Goal: Transaction & Acquisition: Purchase product/service

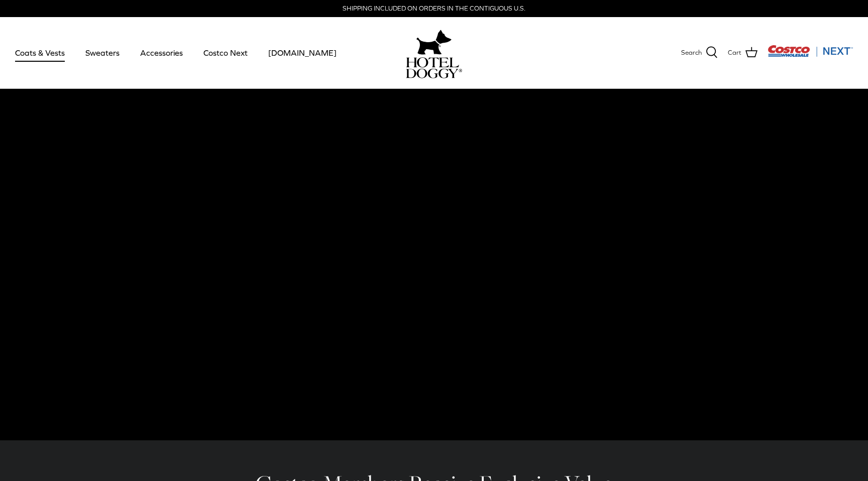
click at [47, 54] on link "Coats & Vests" at bounding box center [40, 53] width 68 height 34
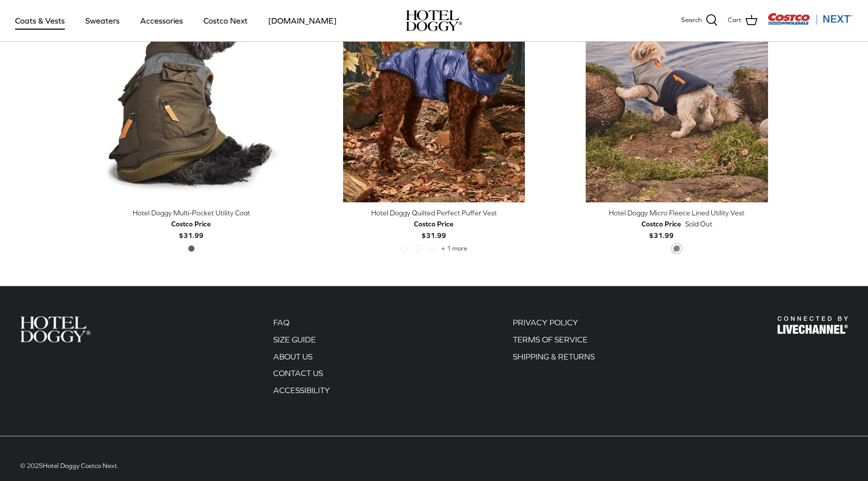
scroll to position [2186, 0]
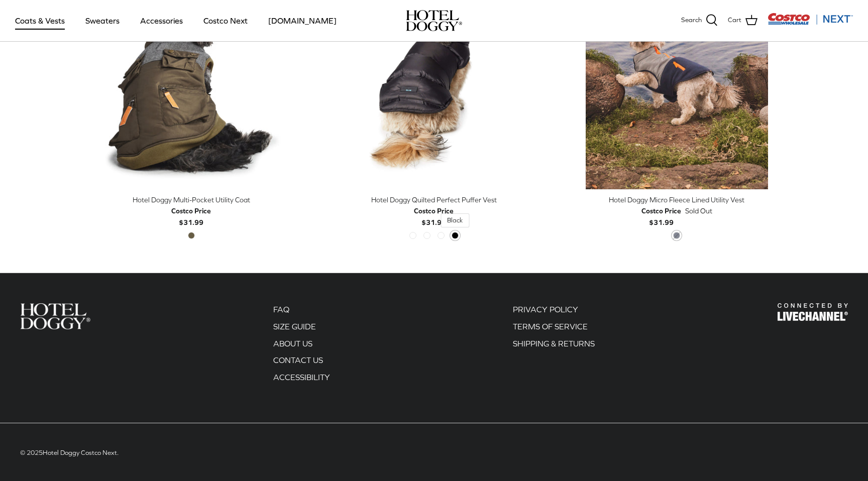
click at [456, 235] on span "Black" at bounding box center [455, 235] width 7 height 7
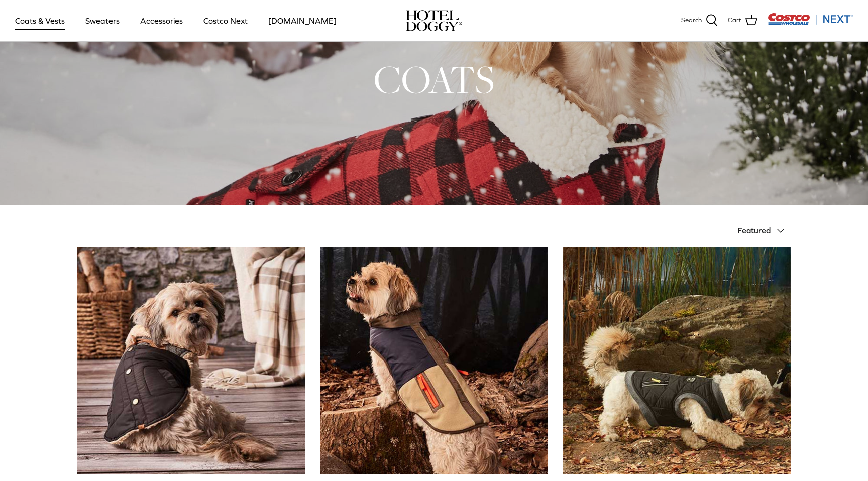
scroll to position [32, 0]
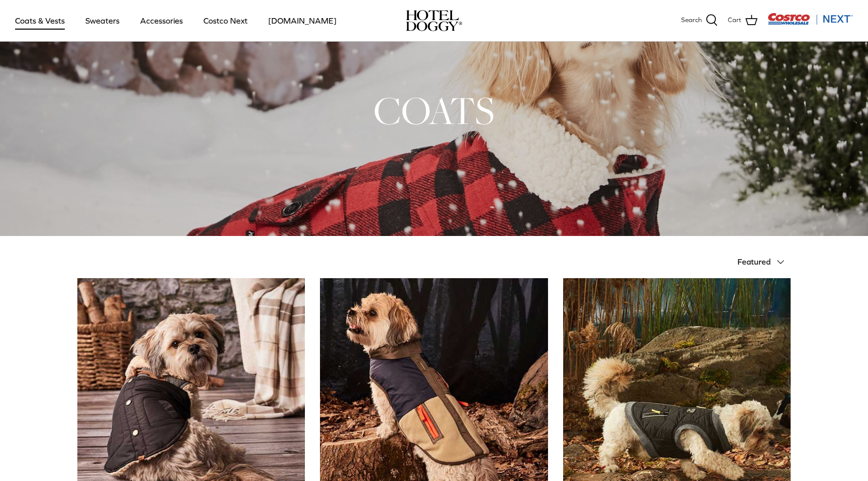
click at [751, 260] on span "Featured" at bounding box center [753, 261] width 33 height 9
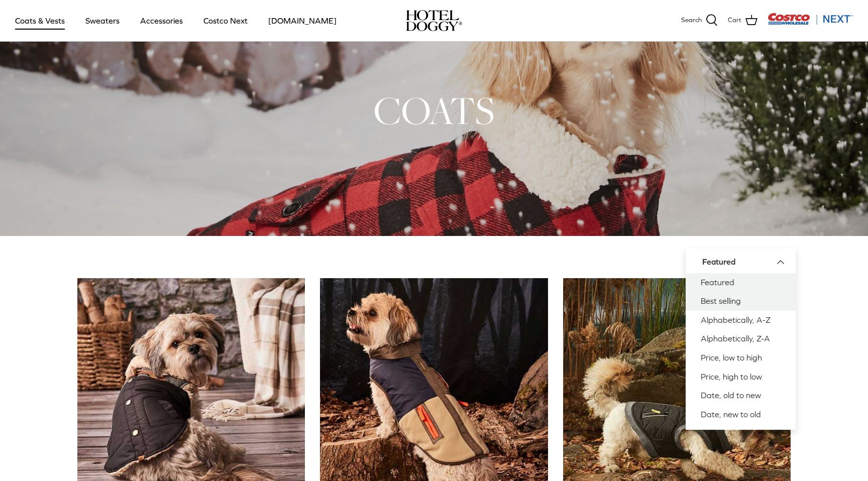
click at [735, 298] on link "Best selling" at bounding box center [741, 301] width 110 height 19
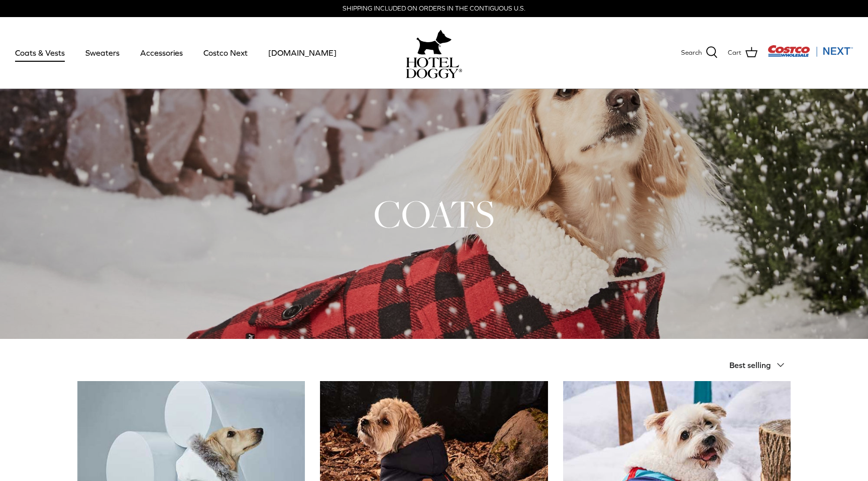
click at [527, 223] on h1 "COATS" at bounding box center [433, 213] width 713 height 49
click at [93, 55] on link "Sweaters" at bounding box center [102, 53] width 52 height 34
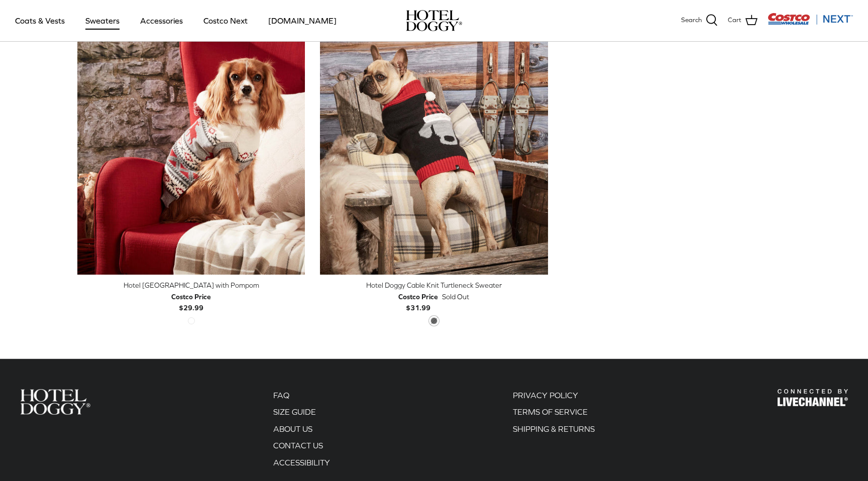
scroll to position [296, 0]
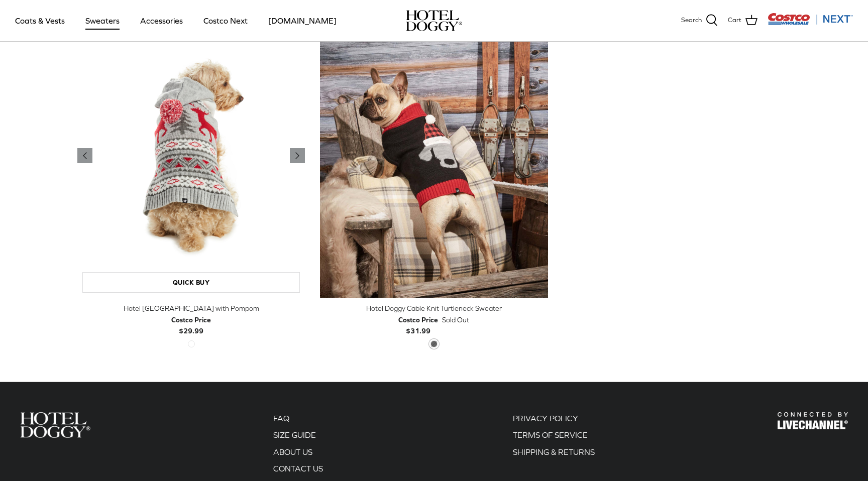
click at [192, 146] on img "Hotel Doggy Fair Isle Sweater with Pompom" at bounding box center [191, 156] width 228 height 285
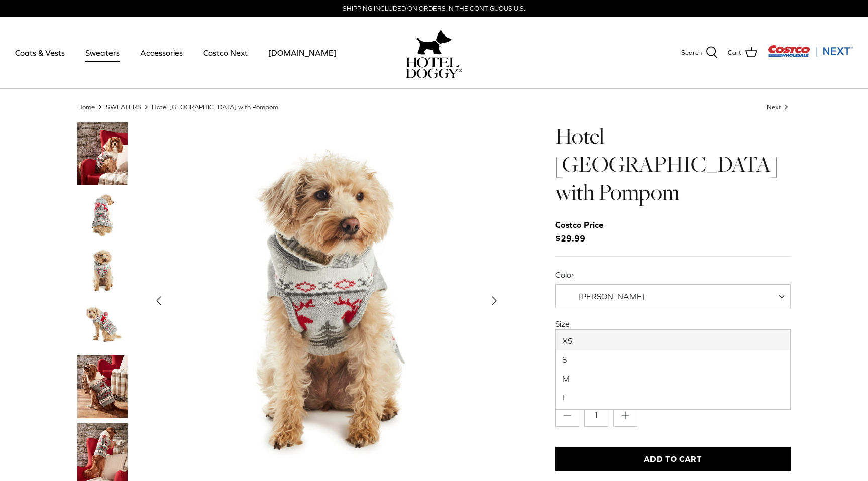
click at [587, 340] on span "XS" at bounding box center [575, 345] width 38 height 11
click at [502, 316] on img "Show Gallery" at bounding box center [327, 301] width 358 height 358
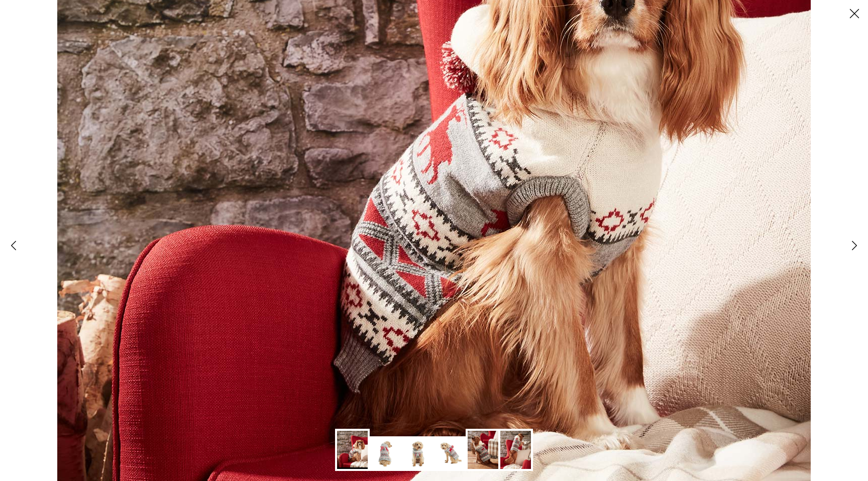
click at [579, 339] on img at bounding box center [434, 144] width 754 height 942
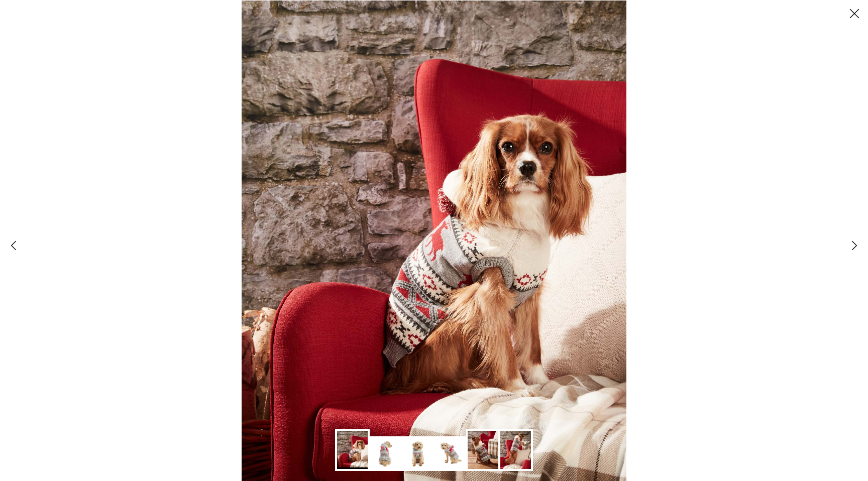
click at [854, 18] on icon "Close" at bounding box center [854, 13] width 17 height 17
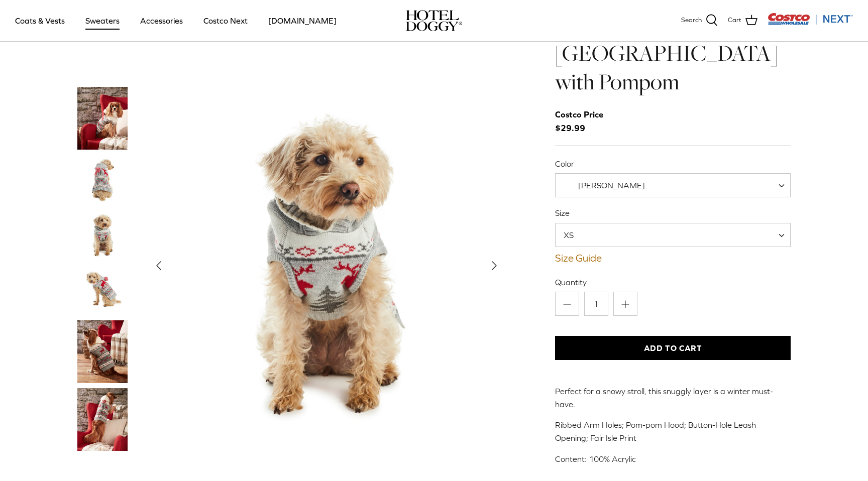
scroll to position [25, 0]
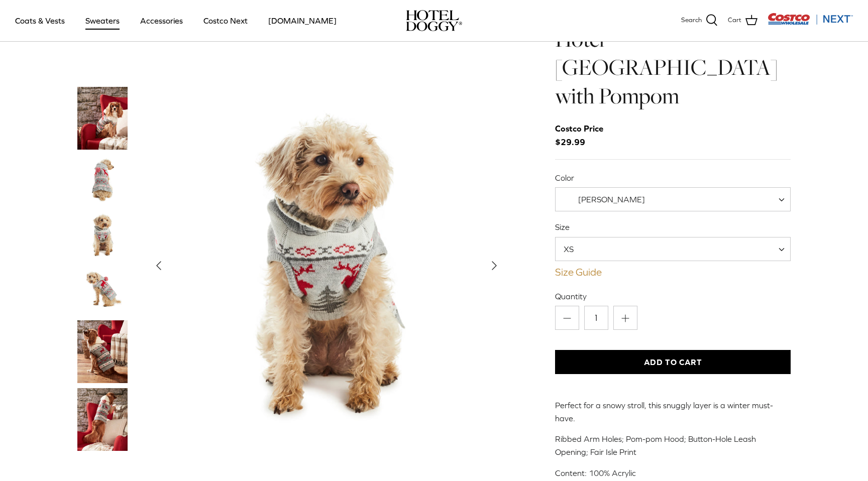
click at [582, 266] on link "Size Guide" at bounding box center [673, 272] width 236 height 12
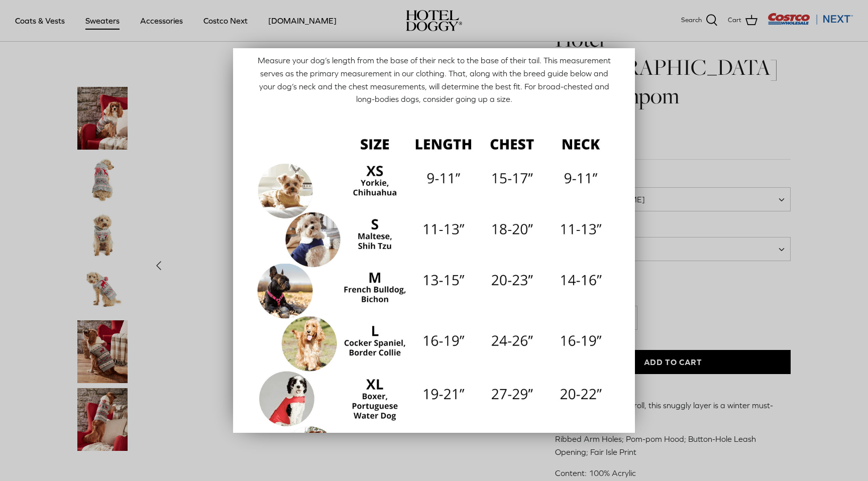
scroll to position [128, 0]
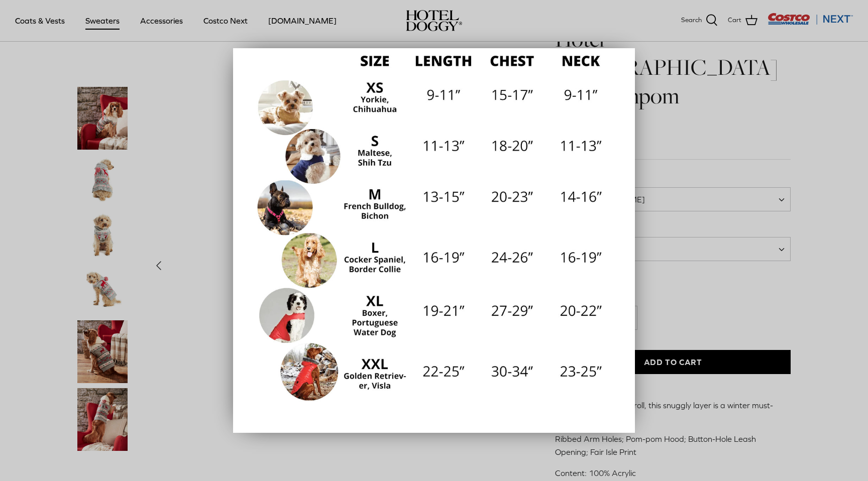
click at [754, 168] on div at bounding box center [434, 240] width 868 height 481
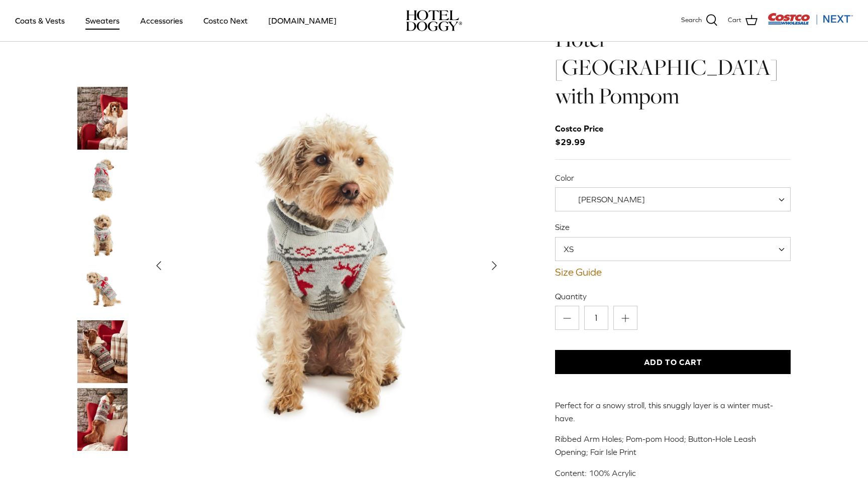
click at [640, 237] on span "XS" at bounding box center [673, 249] width 236 height 24
click at [466, 307] on img "Show Gallery" at bounding box center [327, 266] width 358 height 358
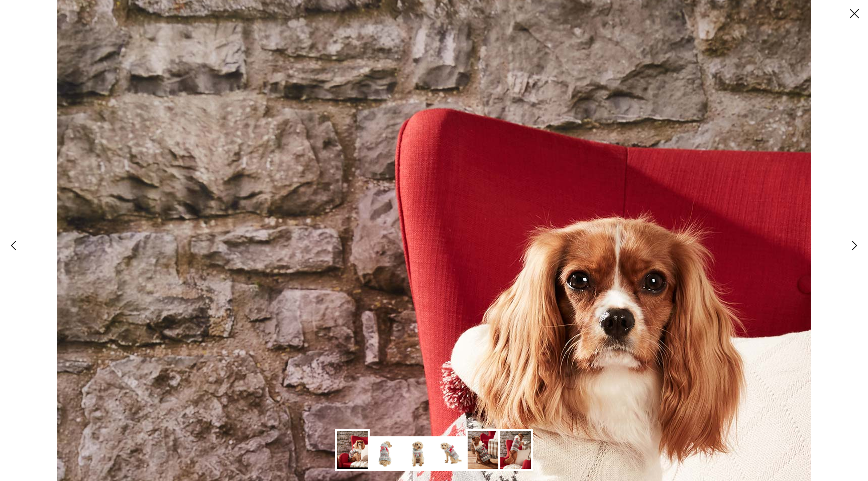
click at [856, 15] on line at bounding box center [854, 14] width 9 height 9
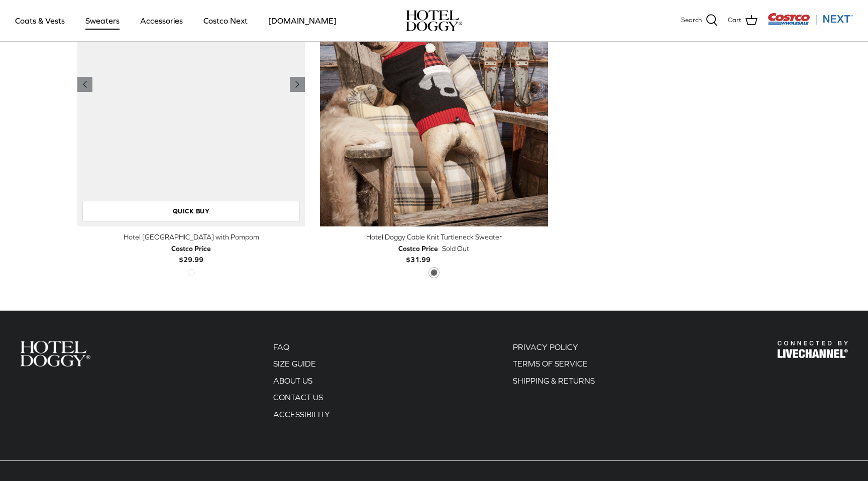
scroll to position [296, 0]
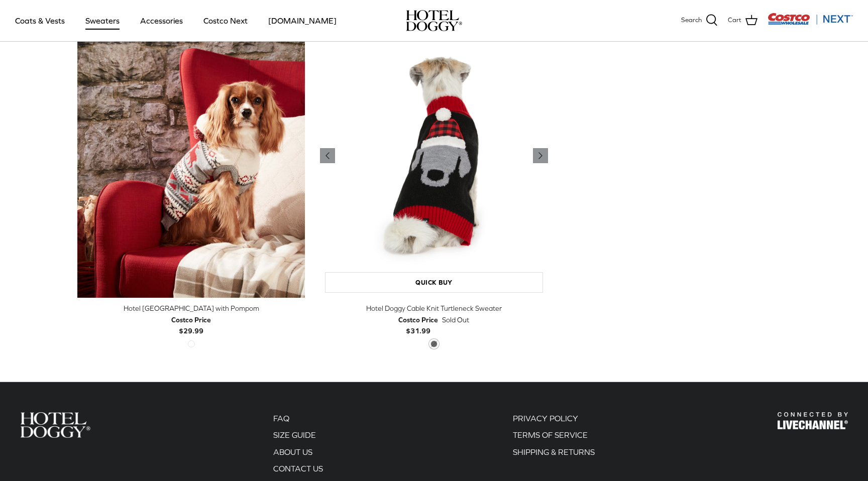
click at [448, 229] on img "Hotel Doggy Cable Knit Turtleneck Sweater" at bounding box center [434, 156] width 228 height 285
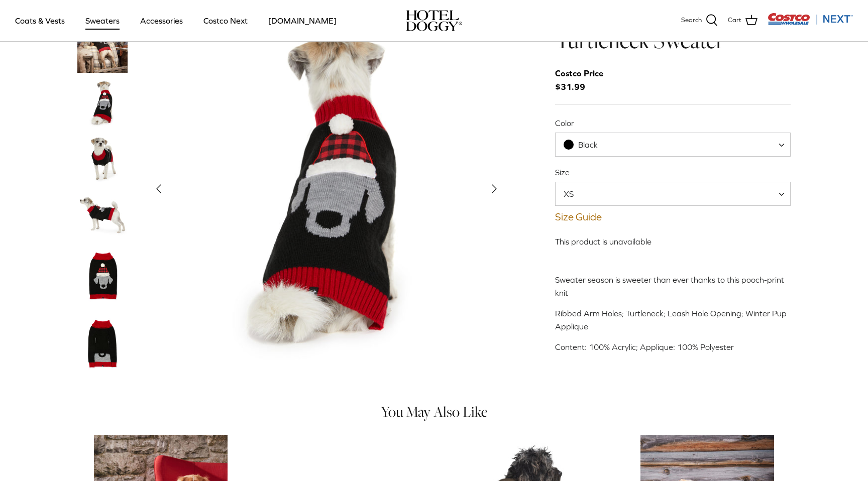
scroll to position [53, 0]
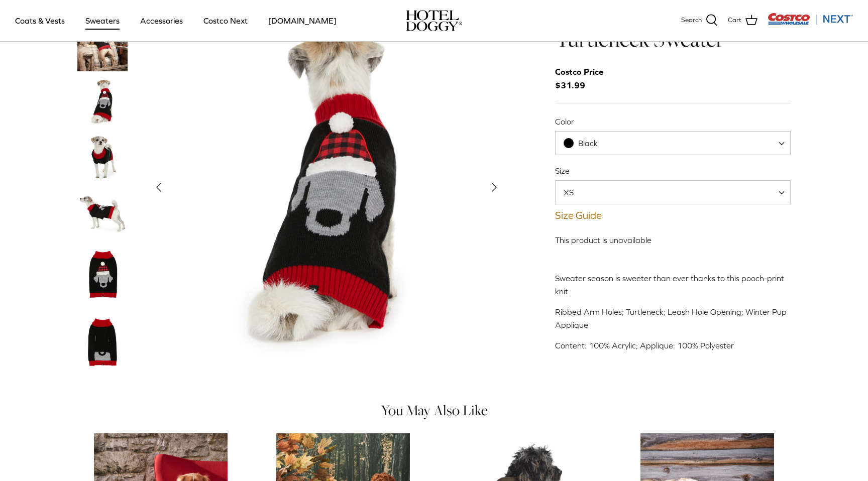
click at [649, 196] on span "XS" at bounding box center [673, 192] width 236 height 24
click at [440, 354] on img "Show Gallery" at bounding box center [327, 188] width 358 height 358
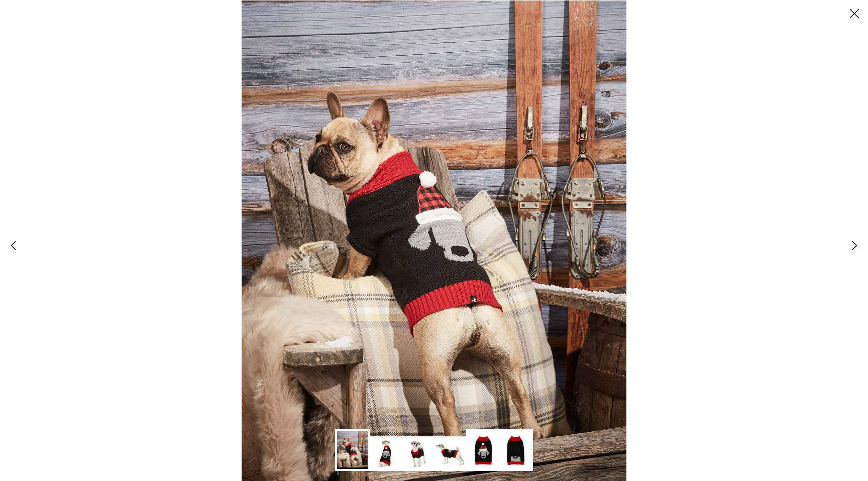
click at [852, 16] on icon "Close" at bounding box center [854, 13] width 17 height 17
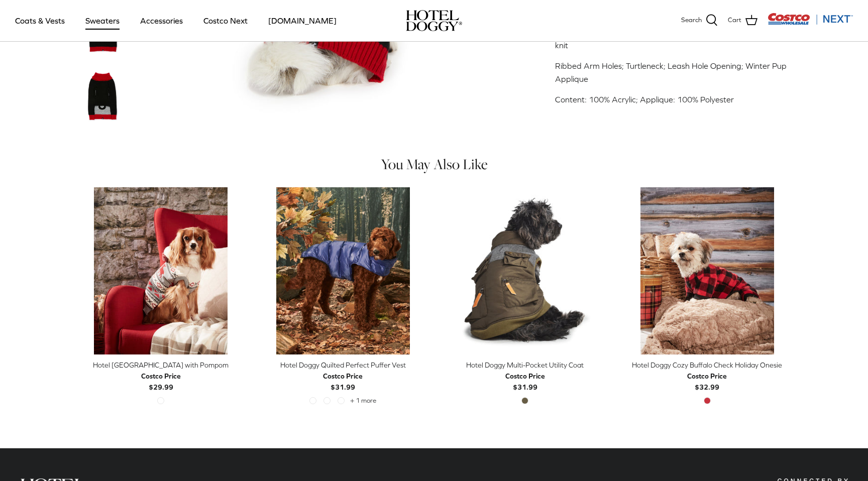
scroll to position [0, 0]
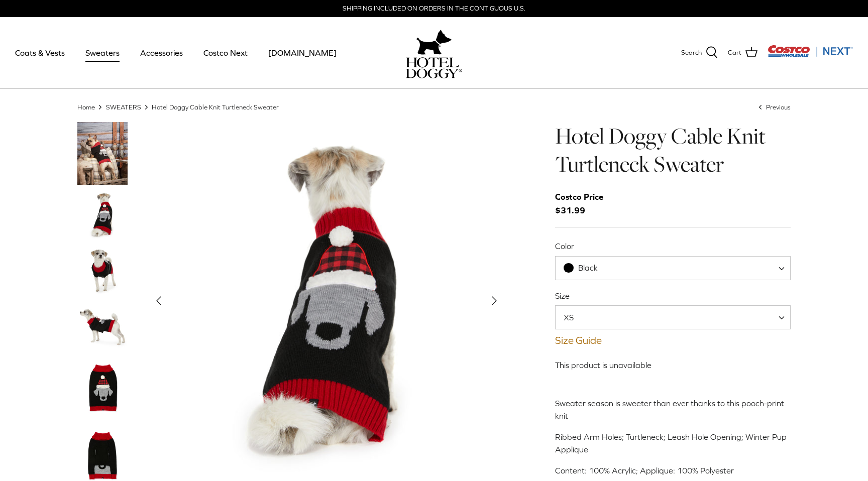
click at [120, 110] on link "SWEATERS" at bounding box center [123, 107] width 35 height 8
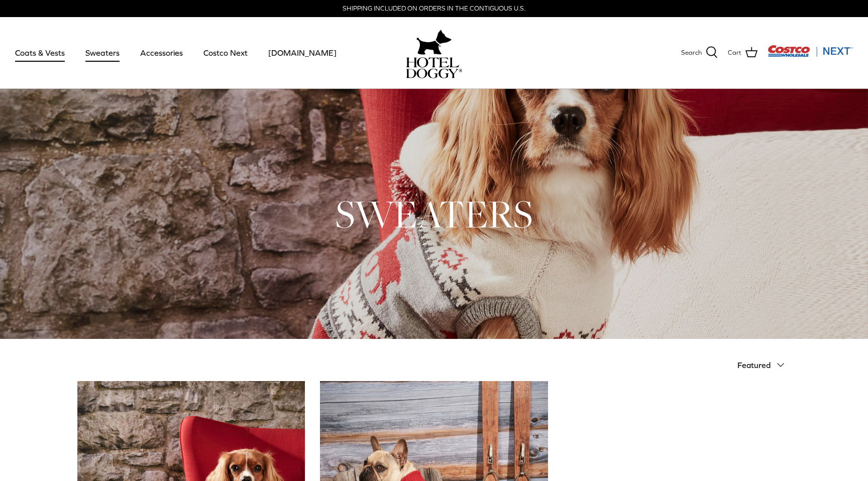
click at [39, 50] on link "Coats & Vests" at bounding box center [40, 53] width 68 height 34
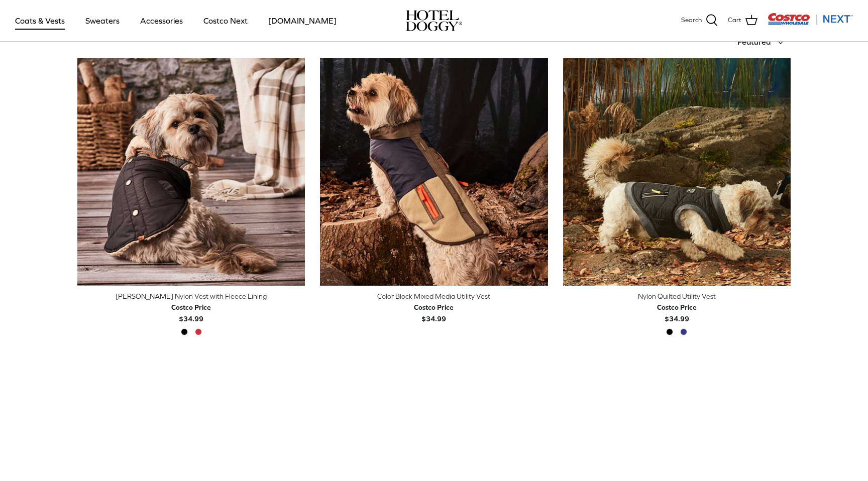
scroll to position [458, 0]
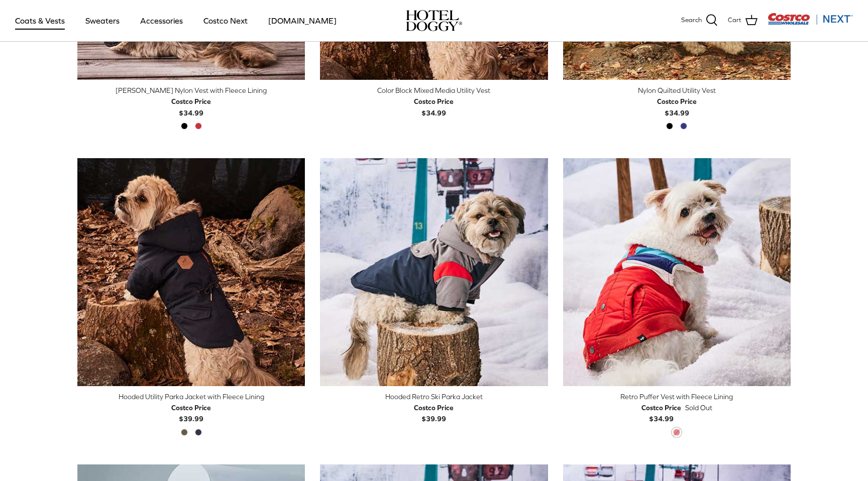
click at [487, 159] on img "Hooded Retro Ski Parka Jacket" at bounding box center [434, 272] width 228 height 228
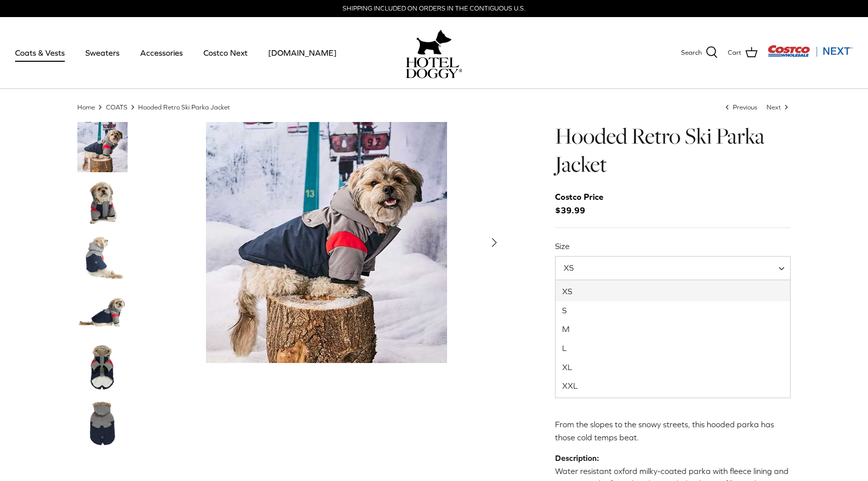
click at [577, 263] on span "XS" at bounding box center [575, 267] width 38 height 11
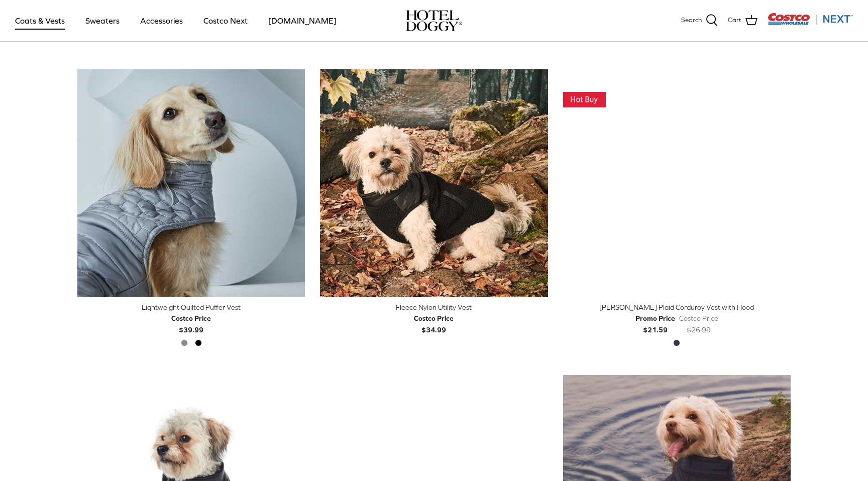
scroll to position [1222, 0]
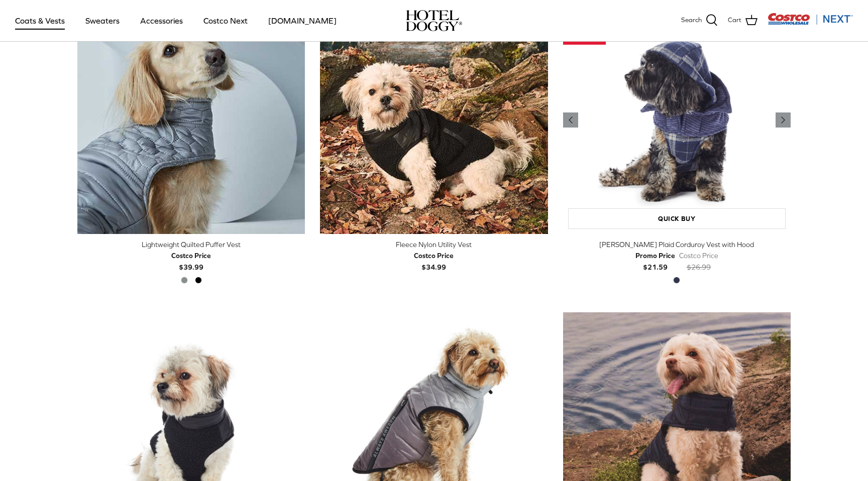
click at [704, 189] on img "Melton Plaid Corduroy Vest with Hood" at bounding box center [677, 121] width 228 height 228
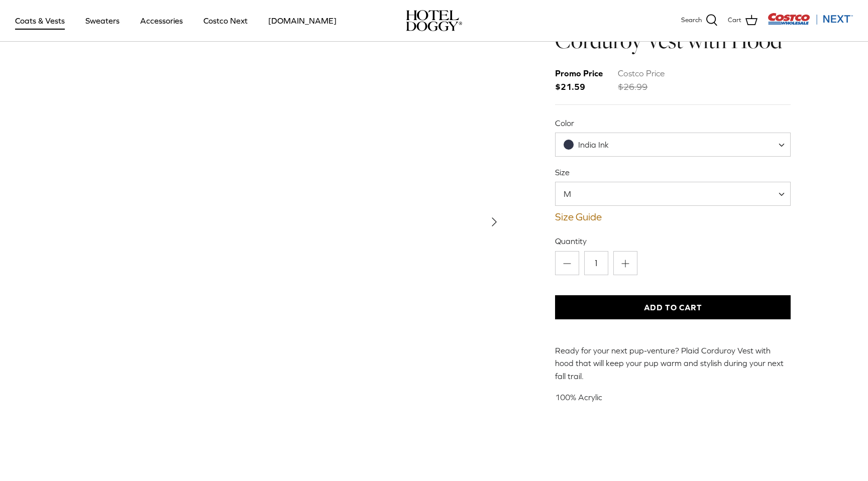
scroll to position [75, 0]
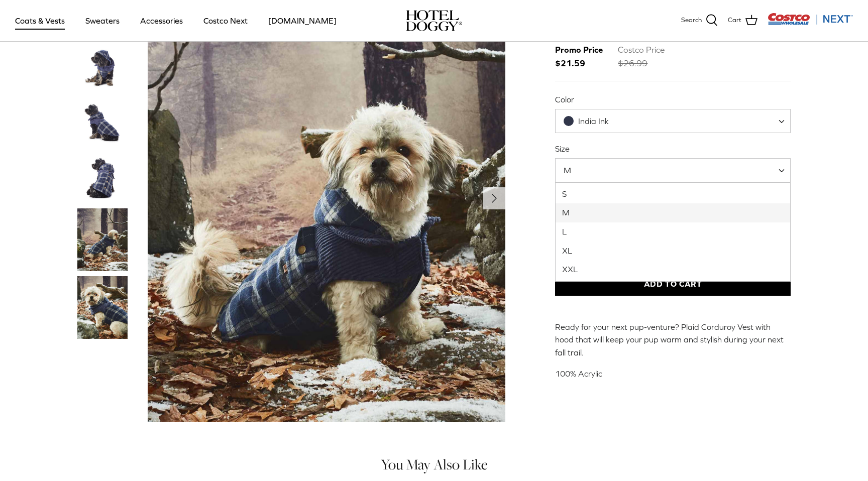
click at [599, 177] on span "M" at bounding box center [673, 170] width 236 height 24
select select "XXL"
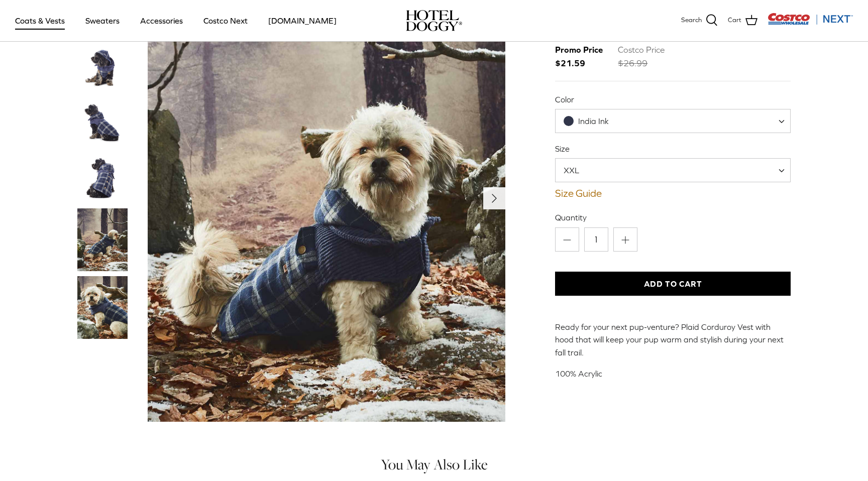
click at [491, 201] on icon "Right" at bounding box center [494, 198] width 16 height 16
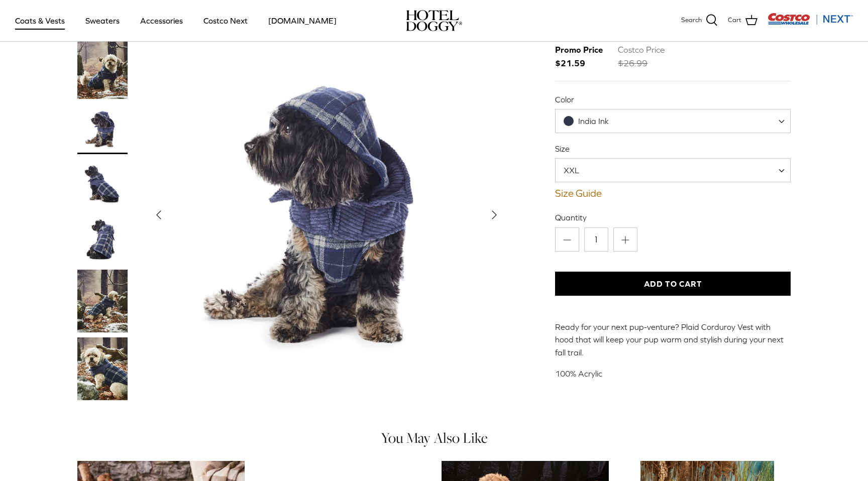
click at [96, 350] on img "Thumbnail Link" at bounding box center [102, 369] width 50 height 63
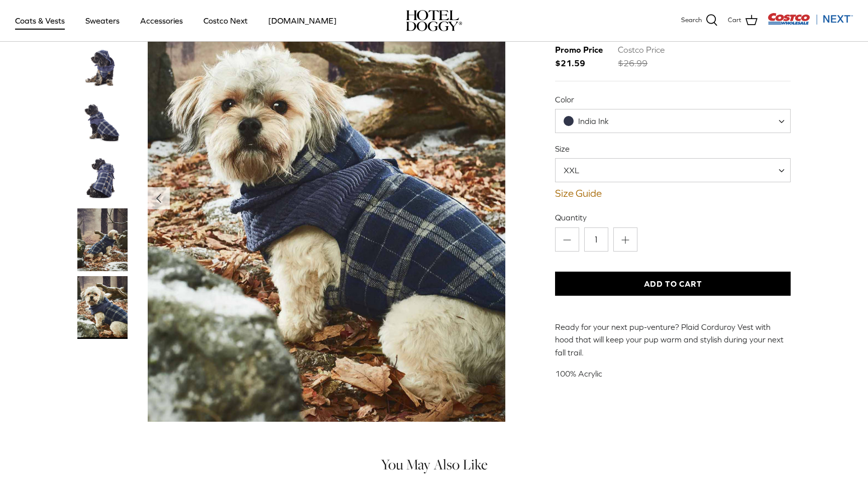
click at [107, 251] on img "Thumbnail Link" at bounding box center [102, 239] width 50 height 63
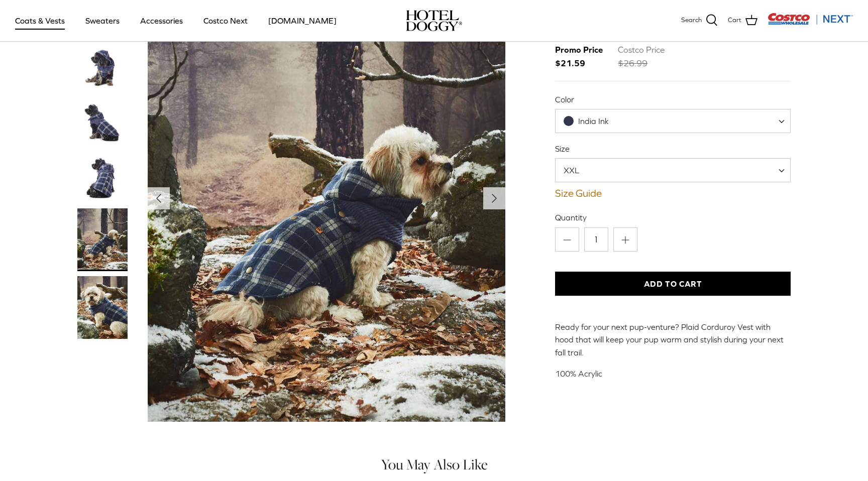
click at [112, 294] on img "Thumbnail Link" at bounding box center [102, 307] width 50 height 63
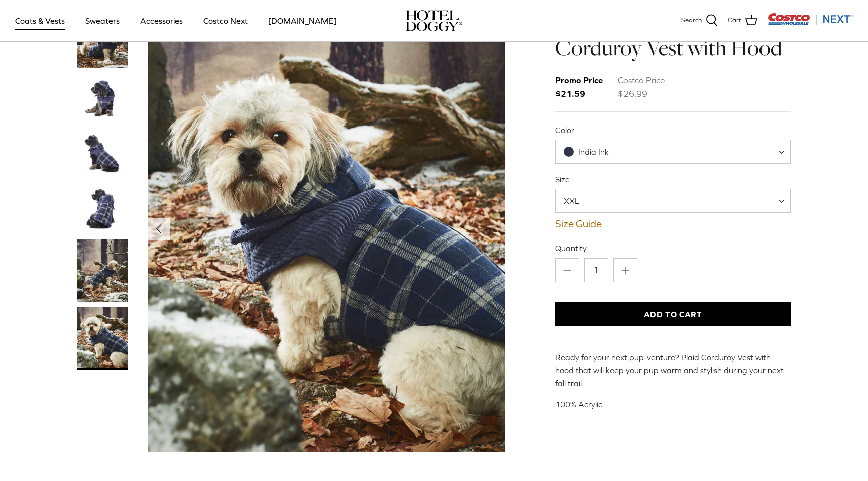
scroll to position [33, 0]
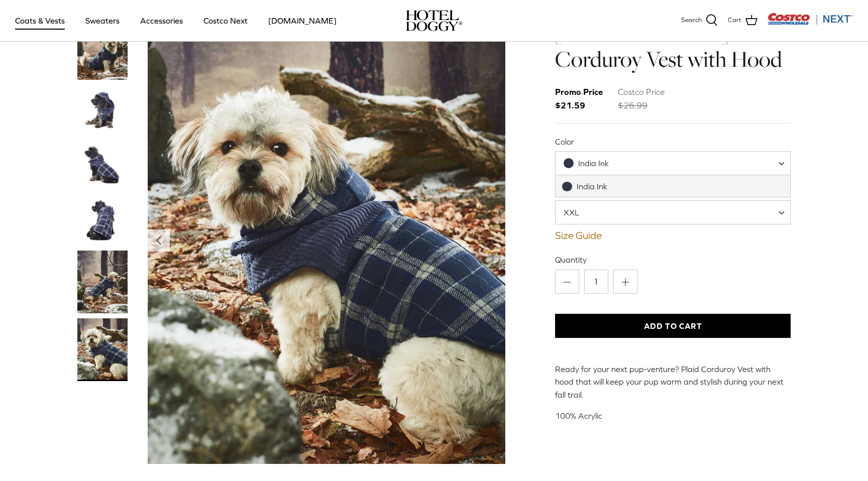
click at [651, 163] on span "India Ink" at bounding box center [673, 163] width 236 height 24
click at [650, 323] on button "Add to Cart" at bounding box center [673, 326] width 236 height 24
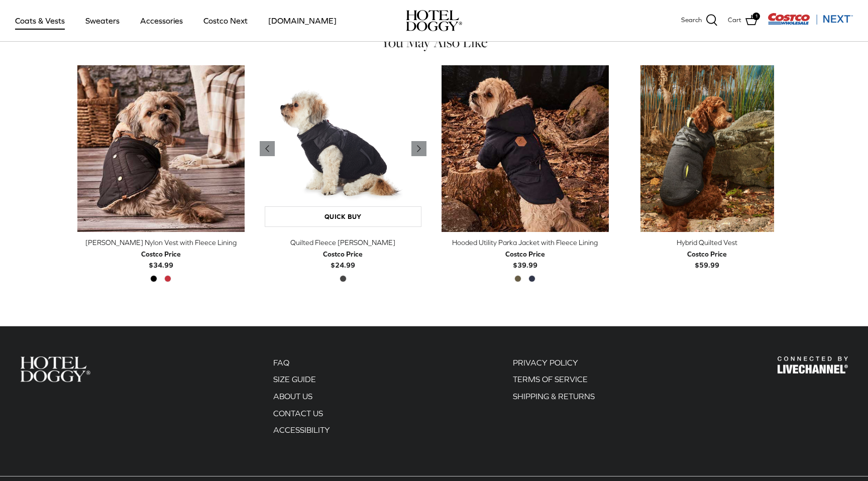
scroll to position [494, 0]
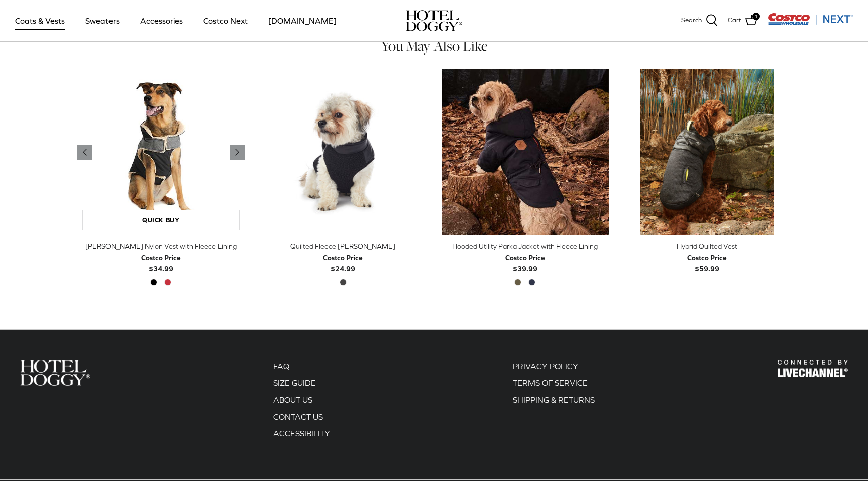
click at [168, 145] on img "Melton Nylon Vest with Fleece Lining" at bounding box center [160, 152] width 167 height 167
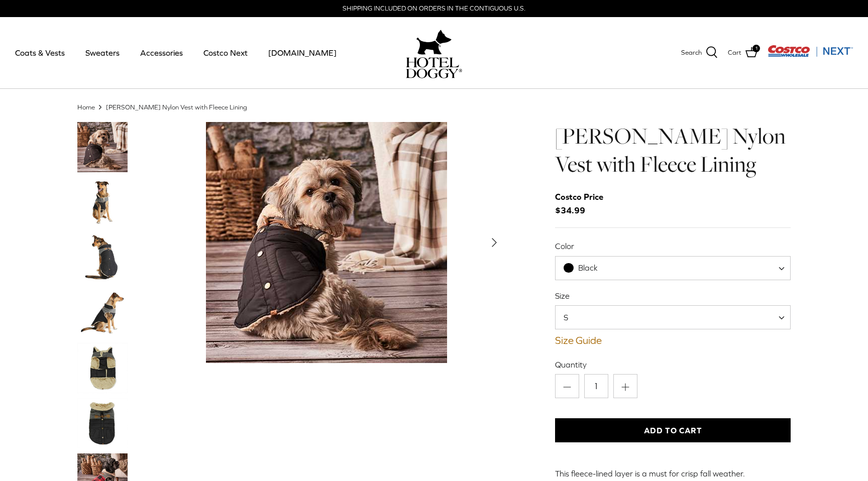
click at [105, 315] on img "Thumbnail Link" at bounding box center [102, 313] width 50 height 50
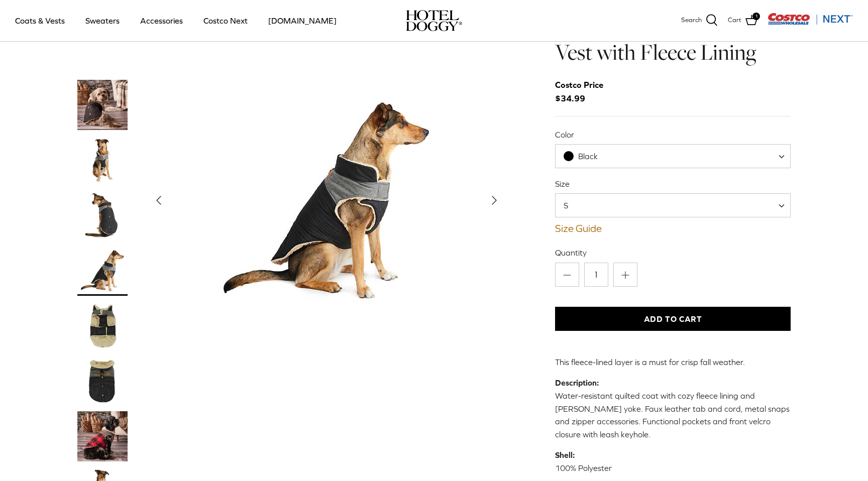
scroll to position [42, 0]
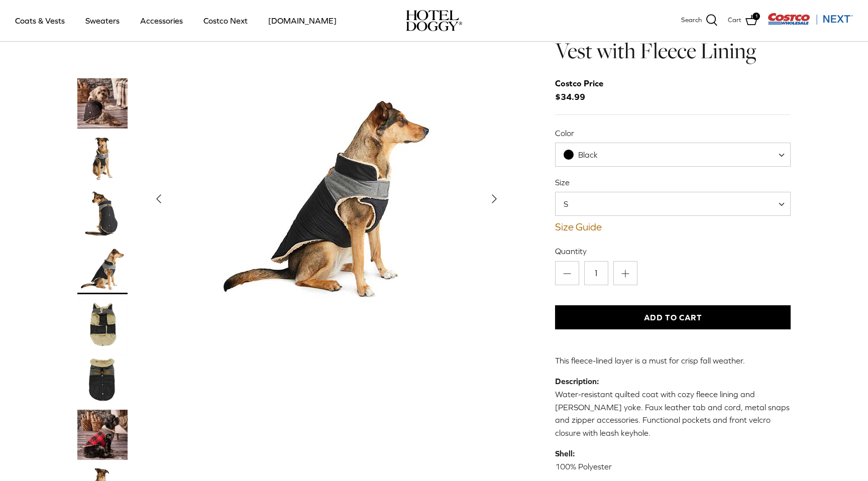
click at [491, 191] on icon "Right" at bounding box center [494, 199] width 16 height 16
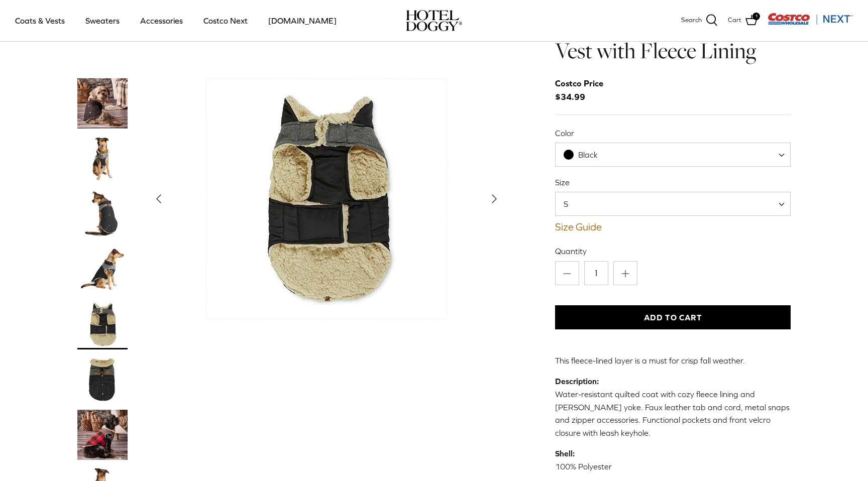
click at [491, 191] on icon "Right" at bounding box center [494, 199] width 16 height 16
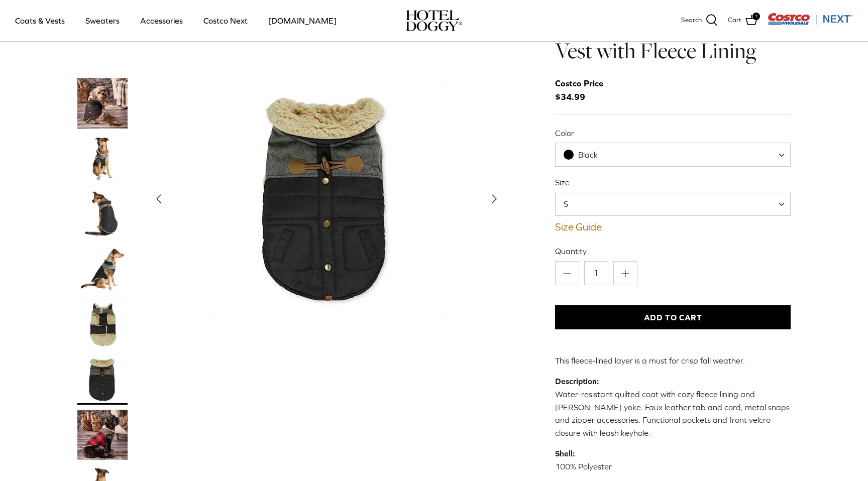
click at [491, 191] on icon "Right" at bounding box center [494, 199] width 16 height 16
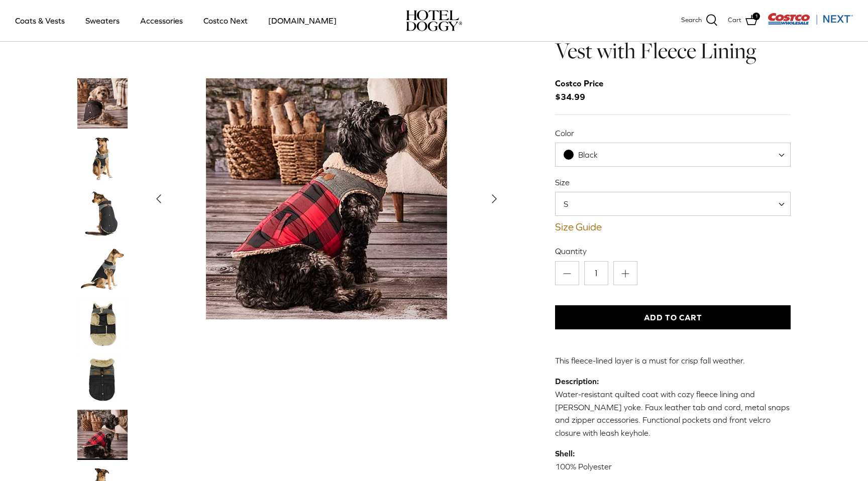
click at [596, 208] on span "S" at bounding box center [673, 204] width 236 height 24
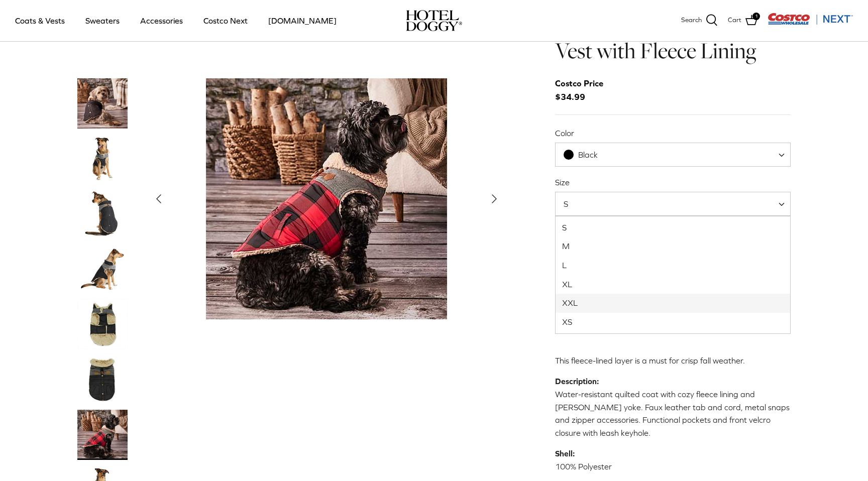
select select "XXL"
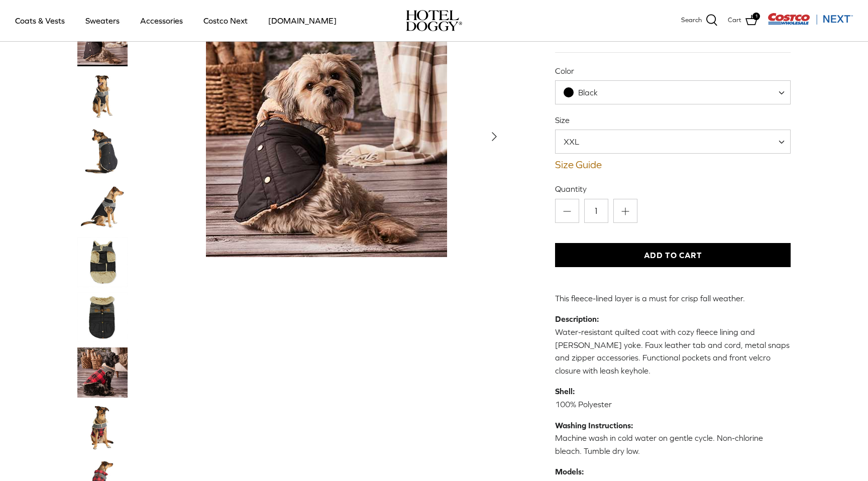
scroll to position [105, 0]
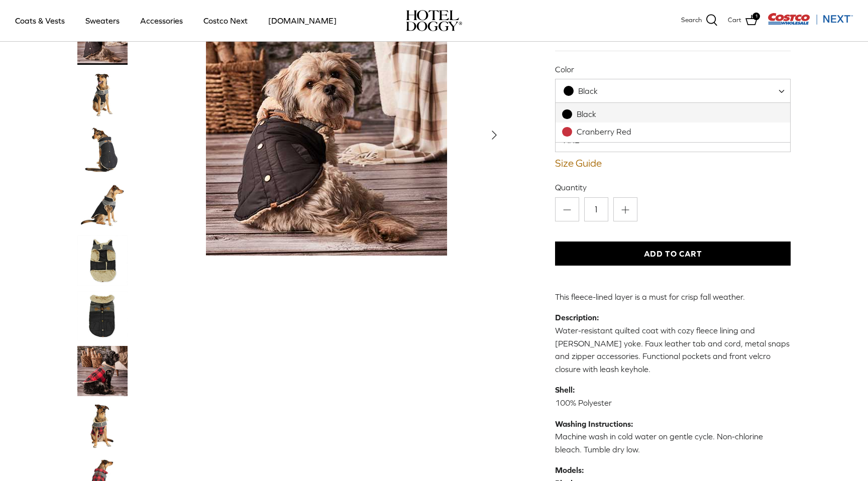
click at [686, 92] on span "Black" at bounding box center [673, 91] width 236 height 24
select select "Cranberry Red"
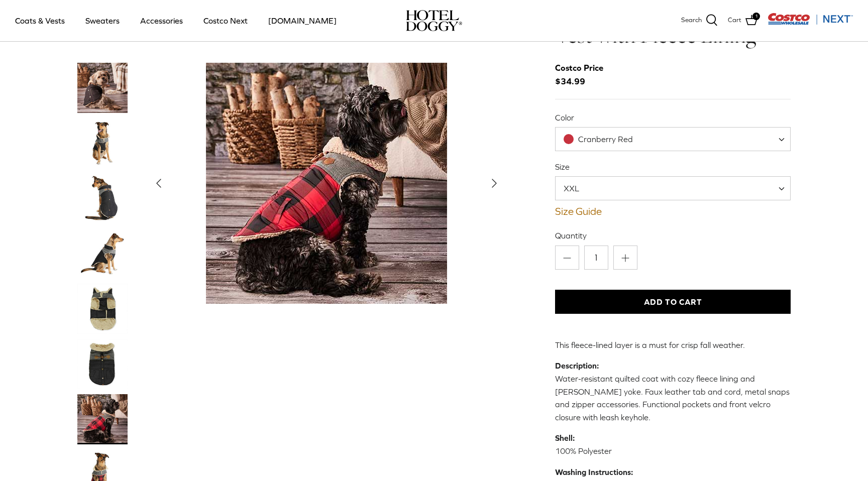
scroll to position [58, 0]
click at [641, 296] on button "Add to Cart" at bounding box center [673, 301] width 236 height 24
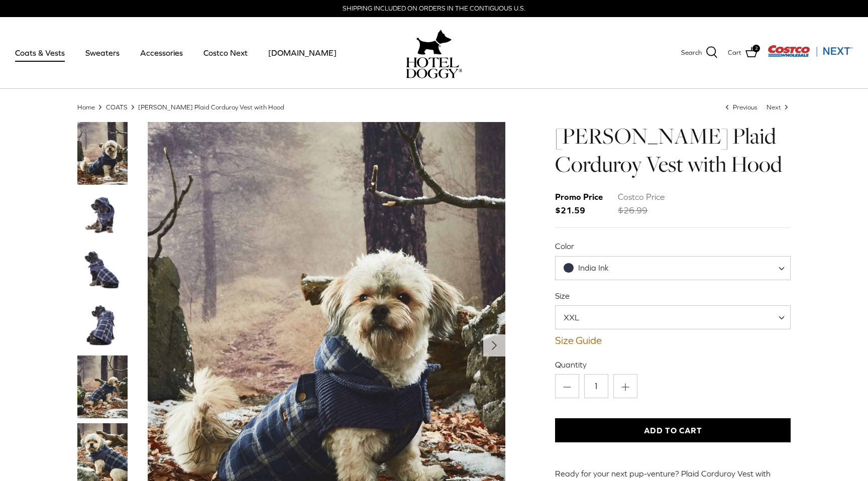
click at [52, 56] on link "Coats & Vests" at bounding box center [40, 53] width 68 height 34
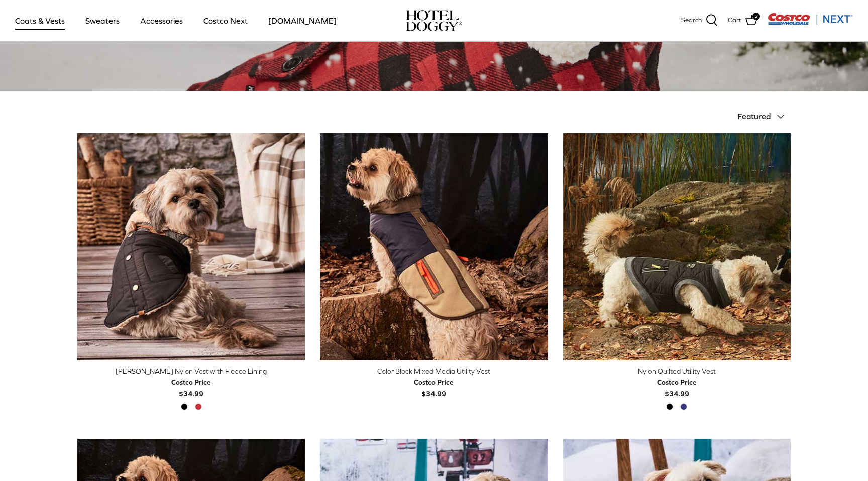
scroll to position [133, 0]
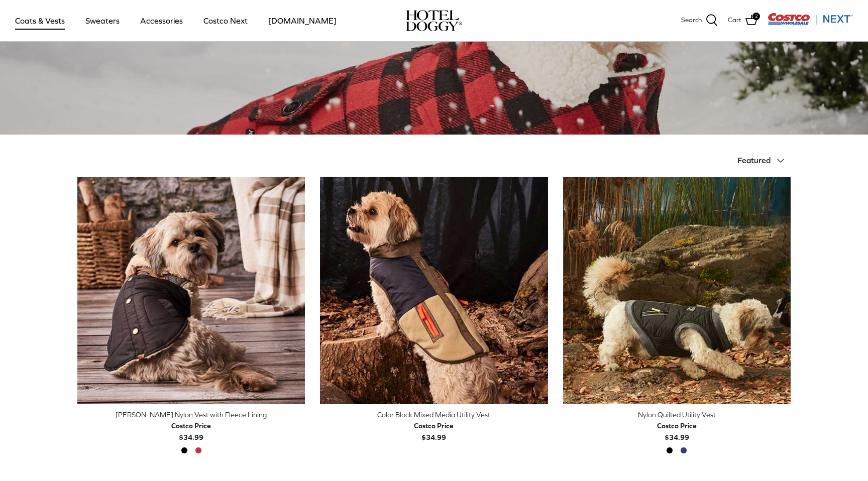
click at [765, 159] on span "Featured" at bounding box center [753, 160] width 33 height 9
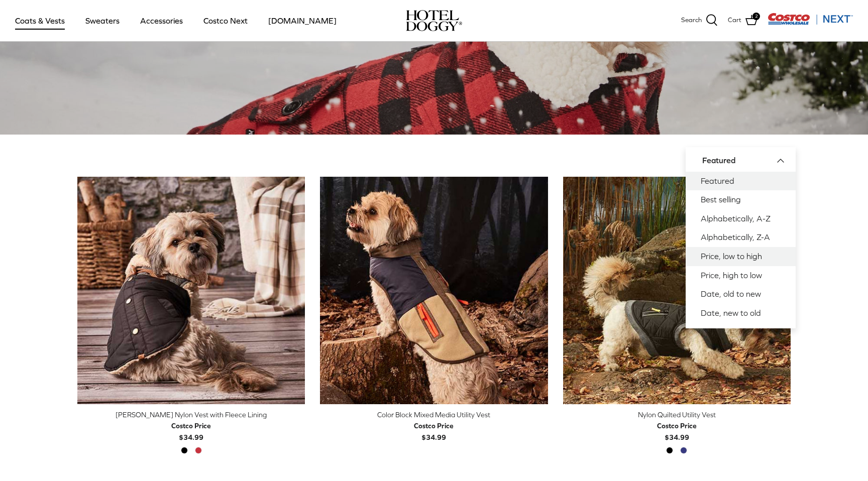
click at [745, 254] on link "Price, low to high" at bounding box center [741, 256] width 110 height 19
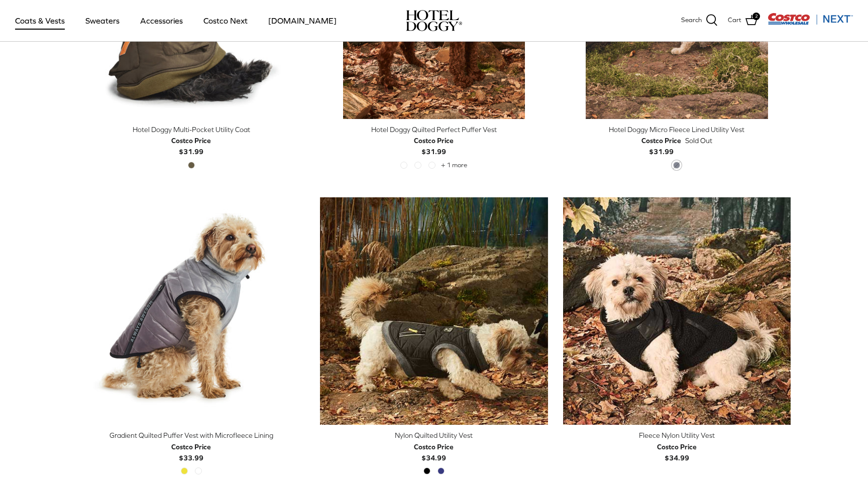
scroll to position [818, 0]
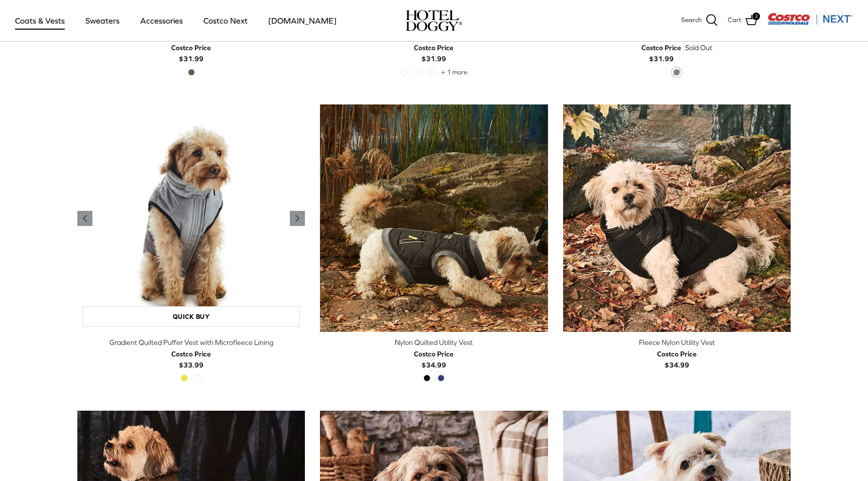
click at [233, 229] on img "Gradient Quilted Puffer Vest with Microfleece Lining" at bounding box center [191, 218] width 228 height 228
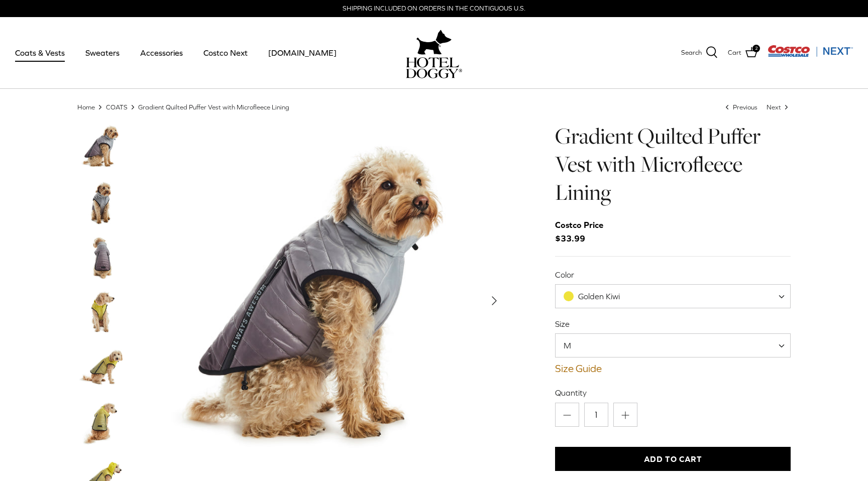
click at [632, 359] on div "Size M L XL M Size Guide How to find the right fit for your pup" at bounding box center [673, 346] width 236 height 56
click at [633, 353] on span "M" at bounding box center [673, 346] width 236 height 24
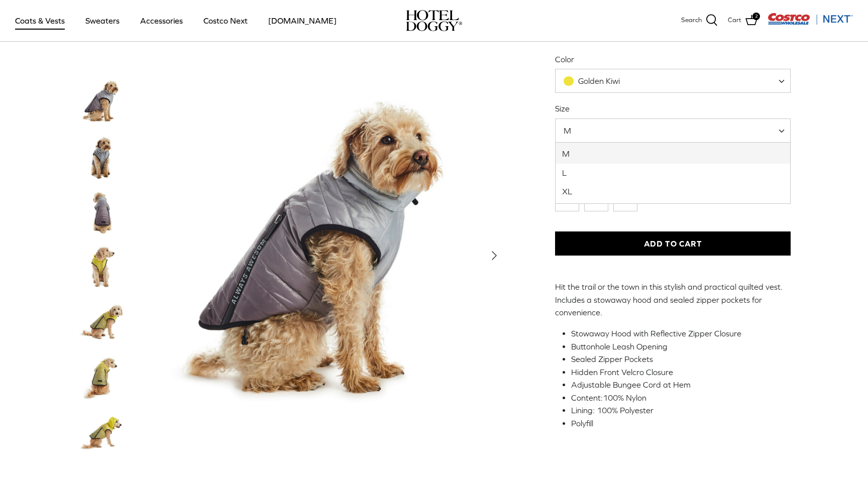
scroll to position [124, 0]
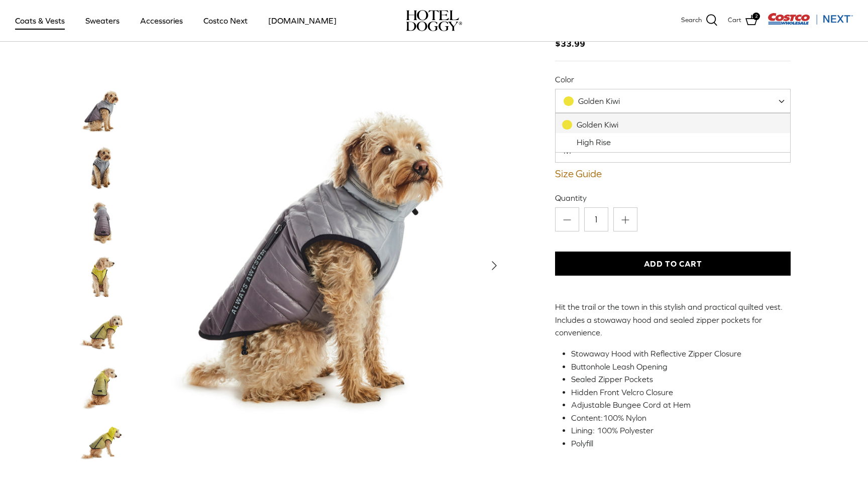
click at [573, 102] on span at bounding box center [569, 101] width 10 height 10
select select "High Rise"
click at [604, 151] on span "M" at bounding box center [673, 151] width 236 height 24
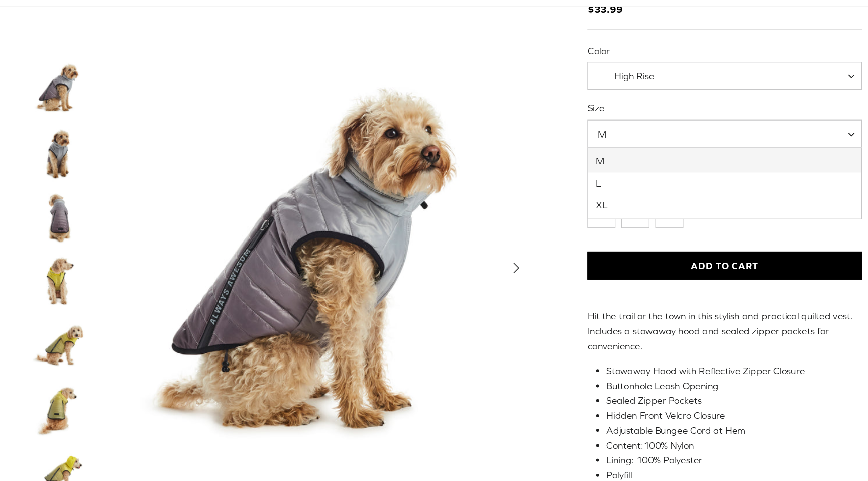
click at [506, 262] on div "Left Right M" at bounding box center [433, 205] width 743 height 557
click at [501, 263] on icon "Right" at bounding box center [494, 266] width 16 height 16
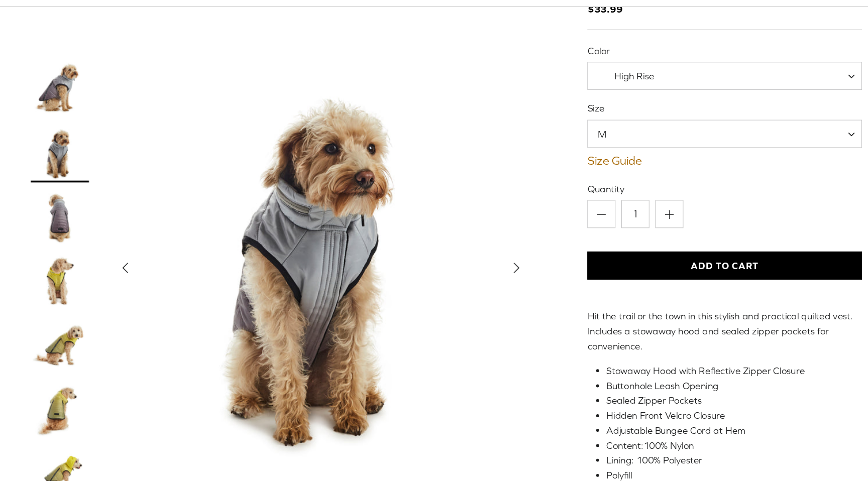
click at [501, 264] on icon "Right" at bounding box center [494, 266] width 16 height 16
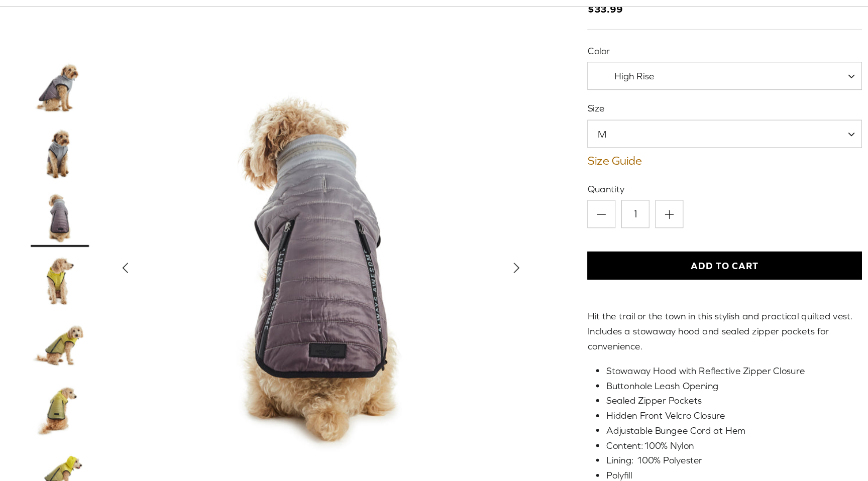
click at [501, 265] on icon "Right" at bounding box center [494, 266] width 16 height 16
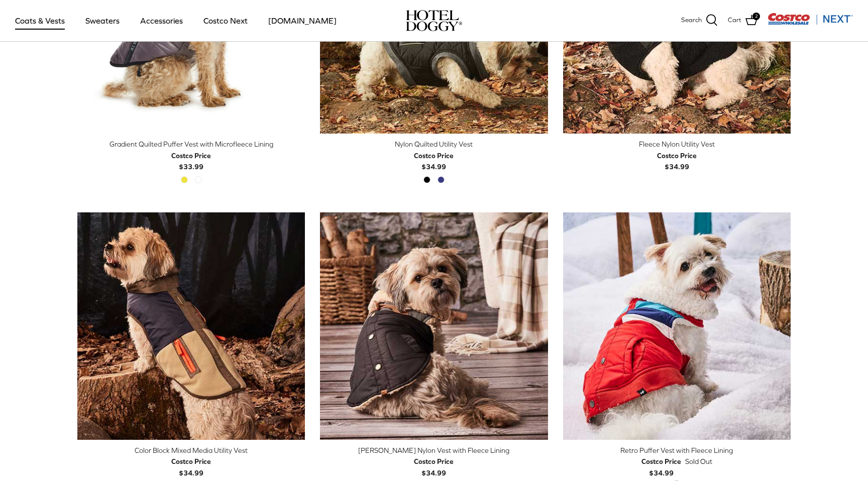
scroll to position [1094, 0]
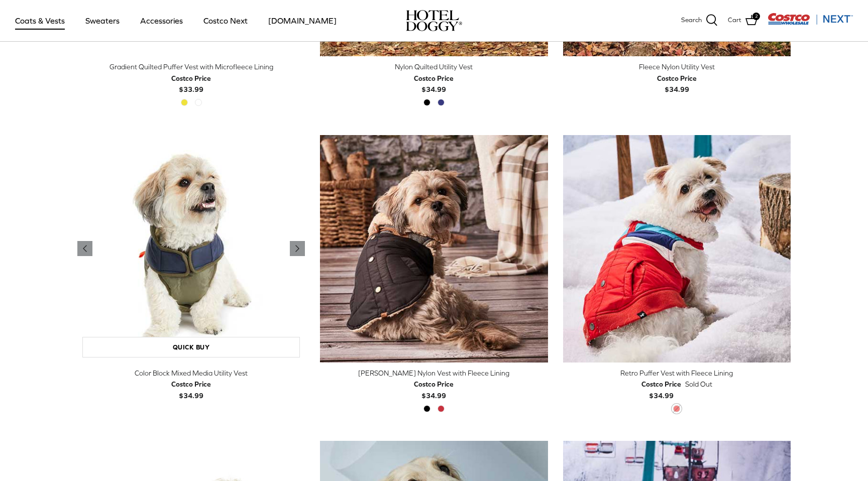
click at [182, 260] on img "Color Block Mixed Media Utility Vest" at bounding box center [191, 249] width 228 height 228
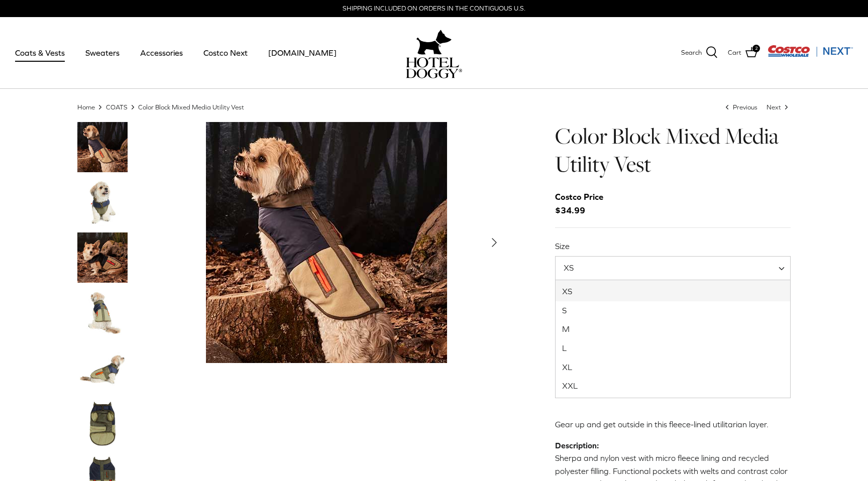
click at [585, 274] on span "XS" at bounding box center [673, 268] width 236 height 24
click at [494, 242] on polyline "Next" at bounding box center [494, 243] width 4 height 8
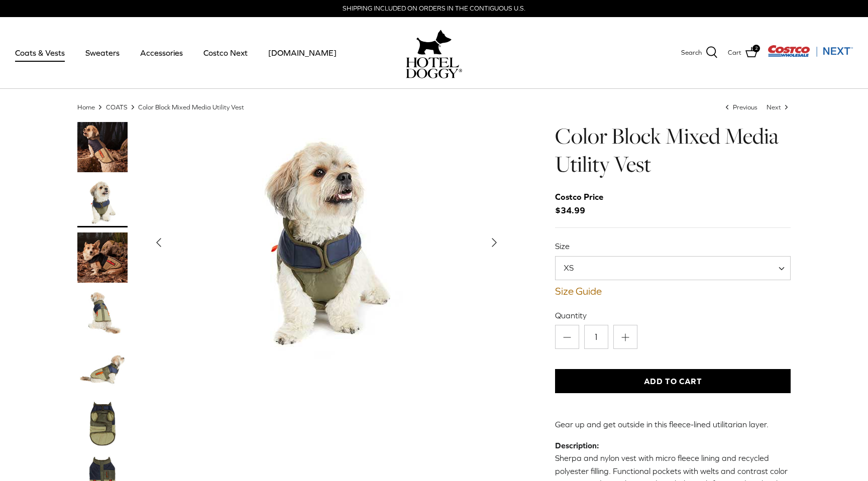
click at [494, 243] on polyline "Next" at bounding box center [494, 243] width 4 height 8
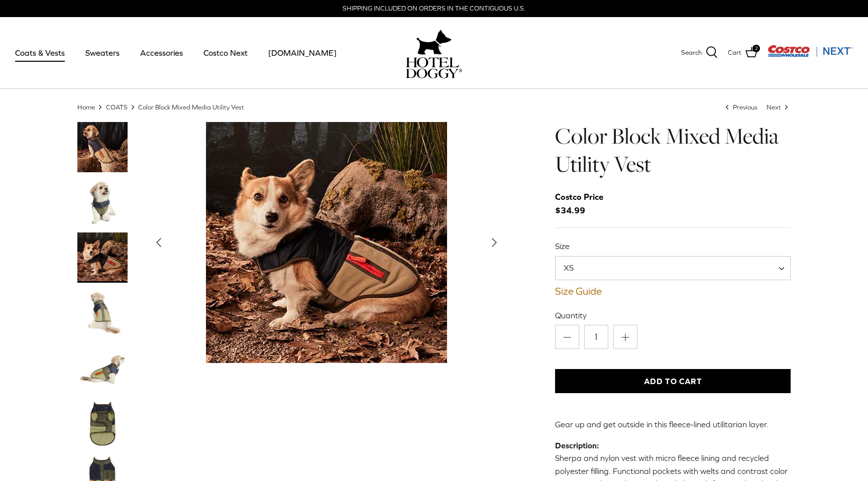
click at [494, 243] on polyline "Next" at bounding box center [494, 243] width 4 height 8
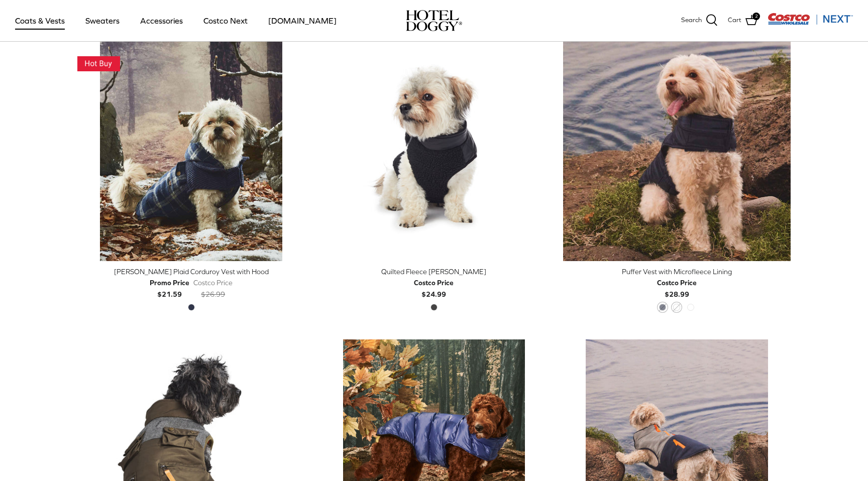
scroll to position [313, 0]
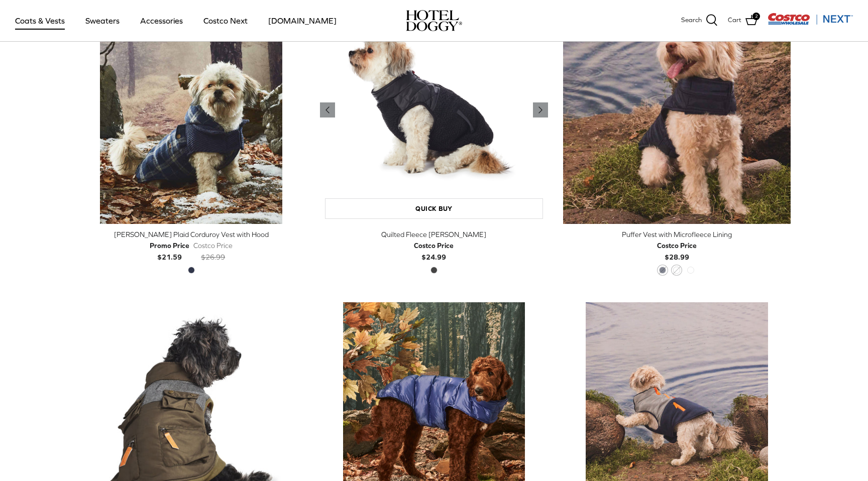
click at [441, 132] on img "Quilted Fleece Melton Vest" at bounding box center [434, 110] width 228 height 228
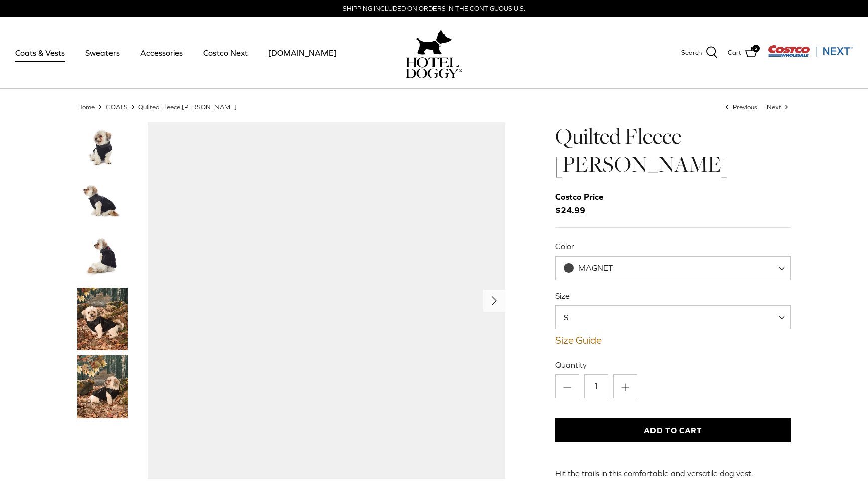
click at [603, 305] on span "S" at bounding box center [673, 317] width 236 height 24
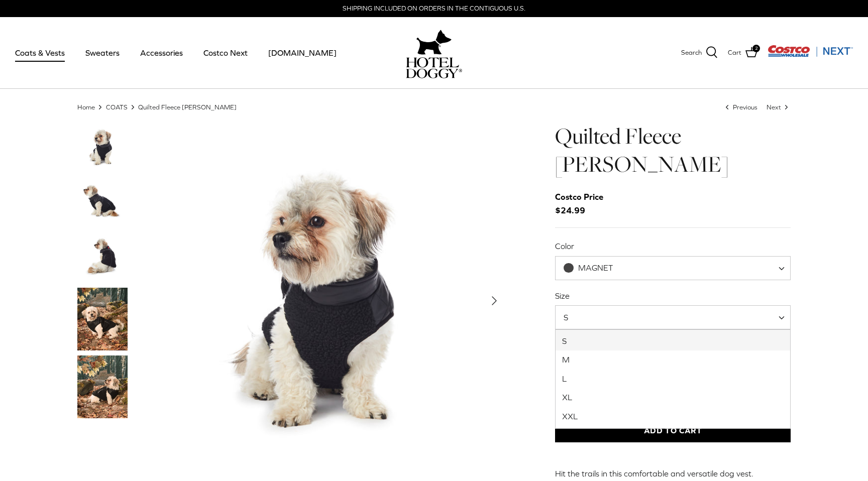
click at [531, 298] on div "Left Right Quilted Fleece [PERSON_NAME] Costco Price $24.99 S M" at bounding box center [433, 358] width 743 height 472
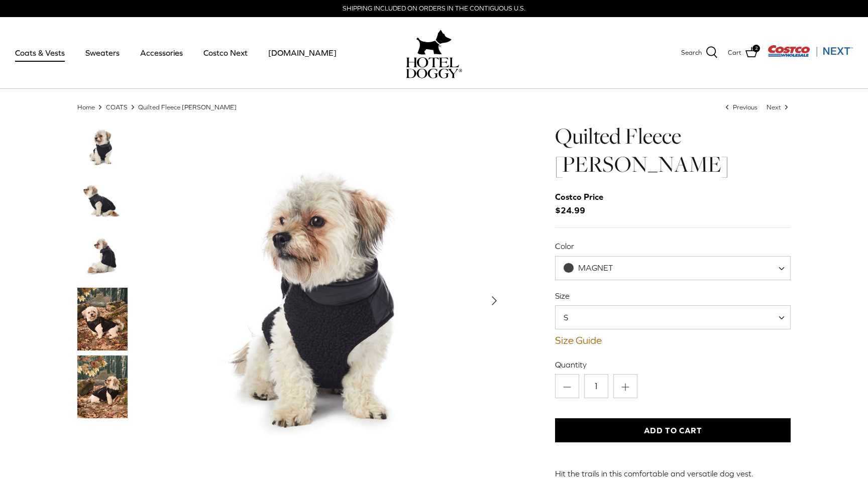
click at [456, 327] on img "Show Gallery" at bounding box center [327, 301] width 358 height 358
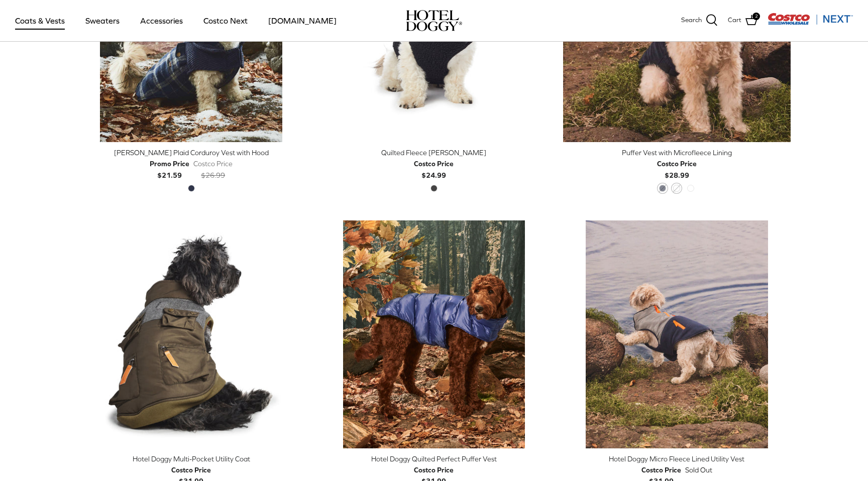
scroll to position [398, 0]
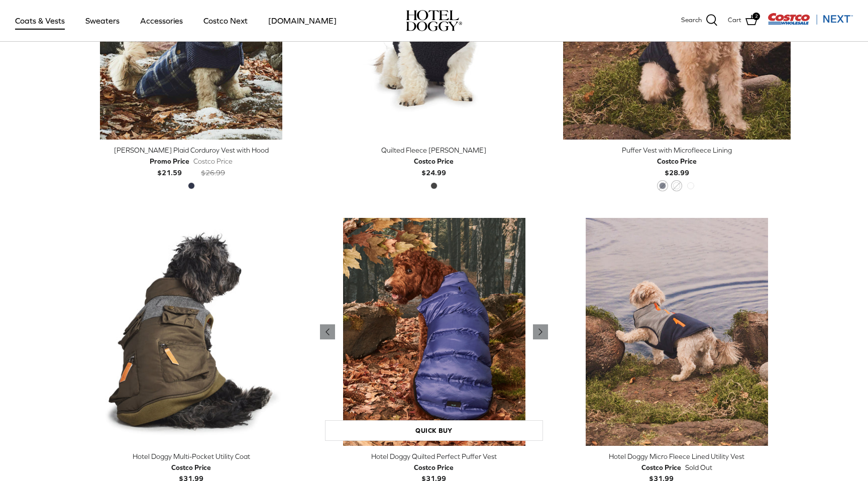
click at [467, 316] on img "Hotel Doggy Quilted Perfect Puffer Vest" at bounding box center [434, 332] width 228 height 228
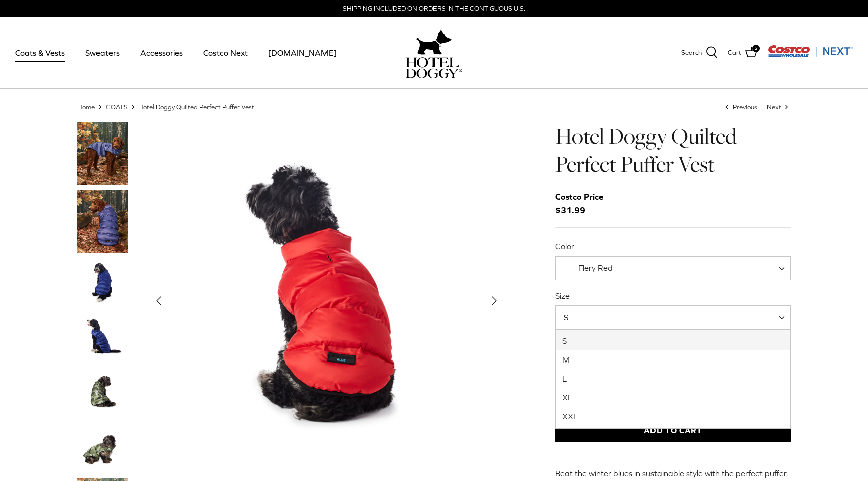
click at [595, 320] on span "S" at bounding box center [673, 317] width 236 height 24
select select "XXL"
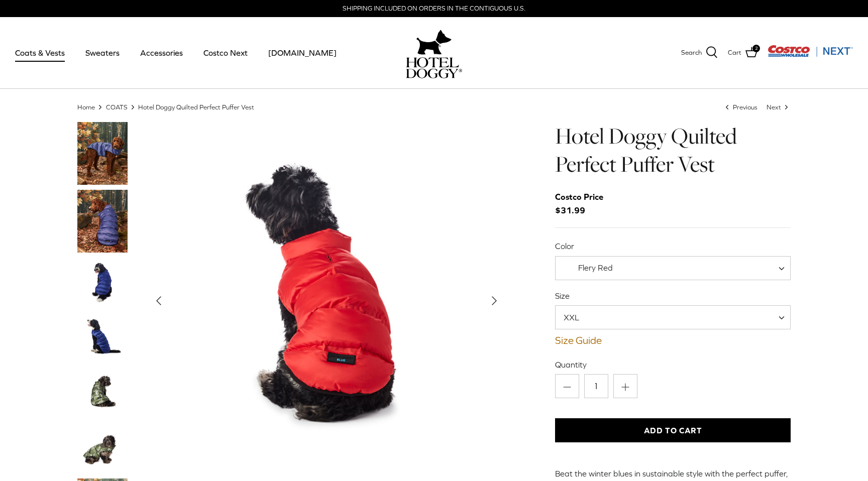
click at [494, 299] on polyline "Next" at bounding box center [494, 301] width 4 height 8
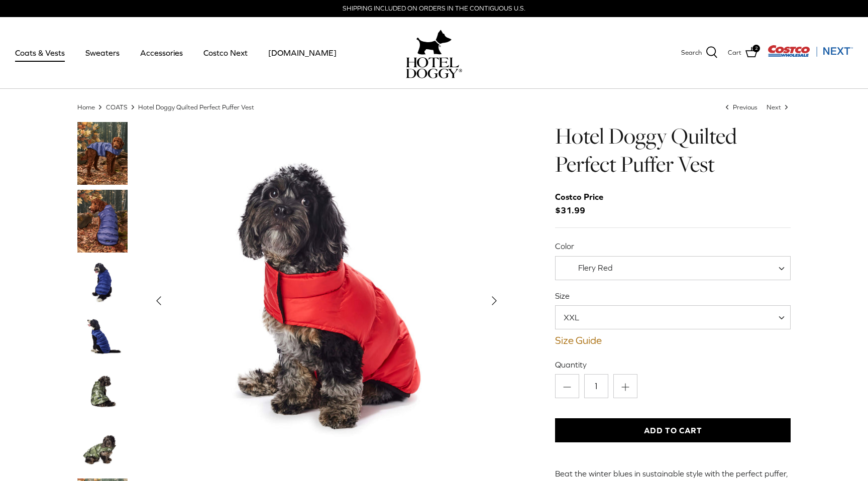
click at [495, 300] on polyline "Next" at bounding box center [494, 301] width 4 height 8
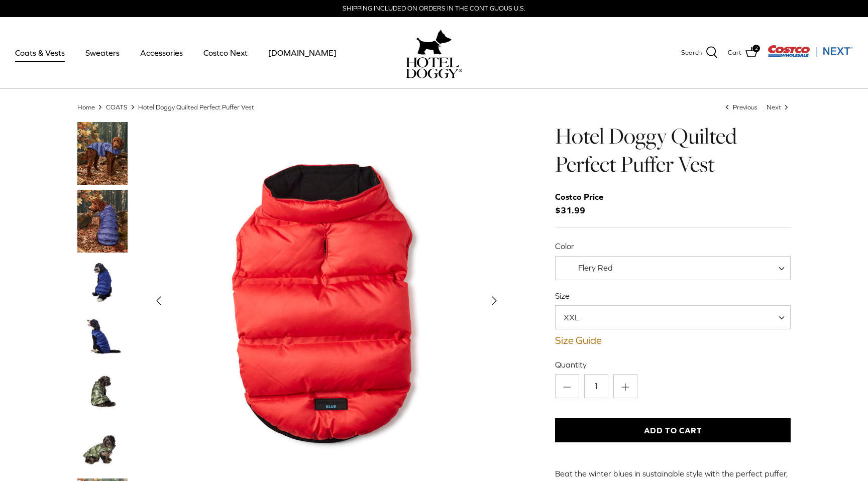
click at [495, 300] on polyline "Next" at bounding box center [494, 301] width 4 height 8
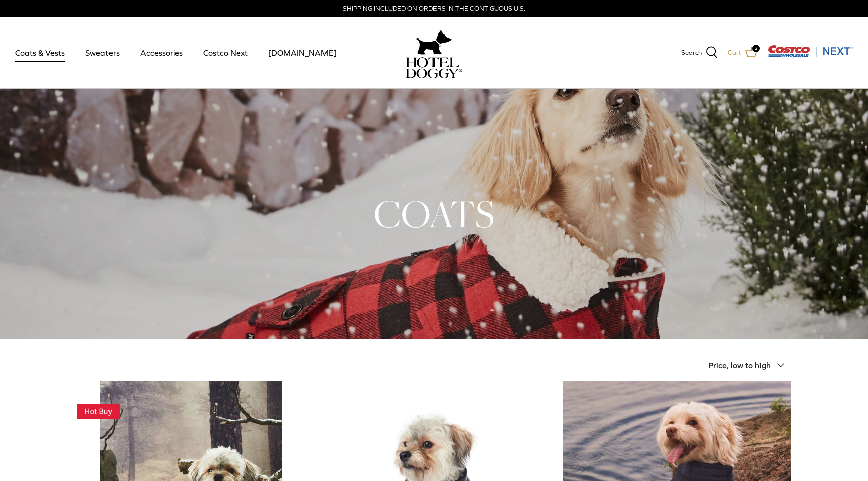
click at [753, 52] on icon at bounding box center [751, 52] width 12 height 12
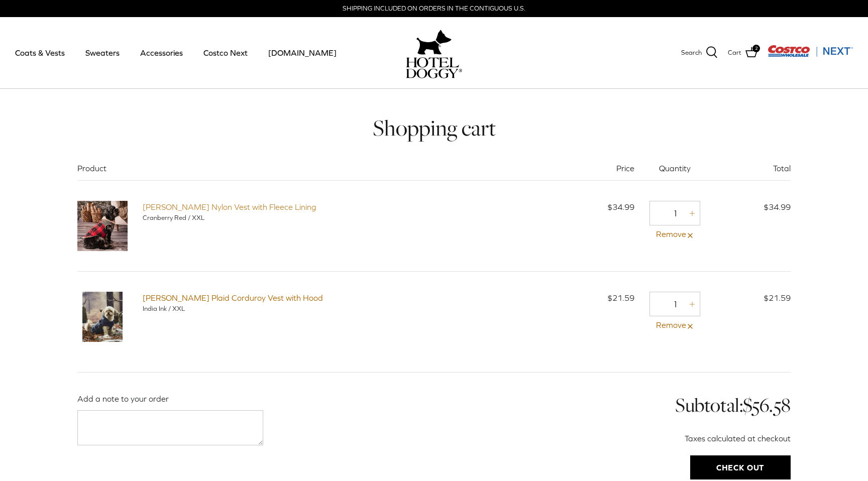
click at [241, 206] on link "[PERSON_NAME] Nylon Vest with Fleece Lining" at bounding box center [230, 206] width 174 height 9
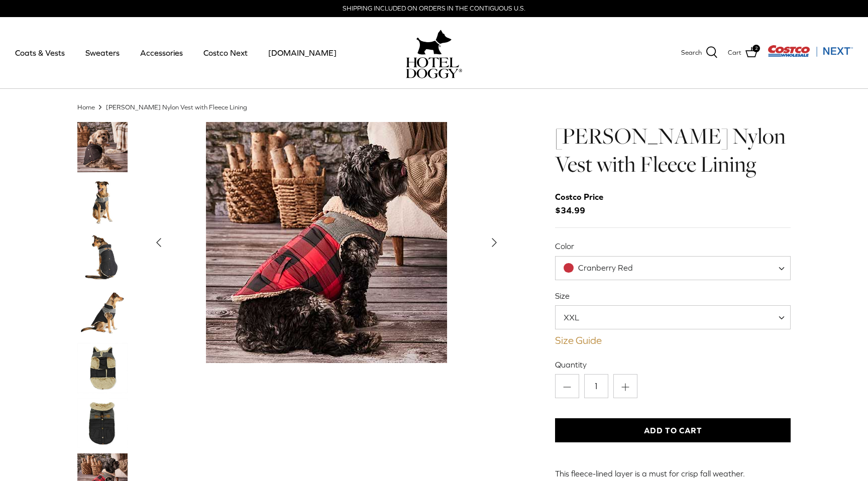
click at [589, 340] on link "Size Guide" at bounding box center [673, 341] width 236 height 12
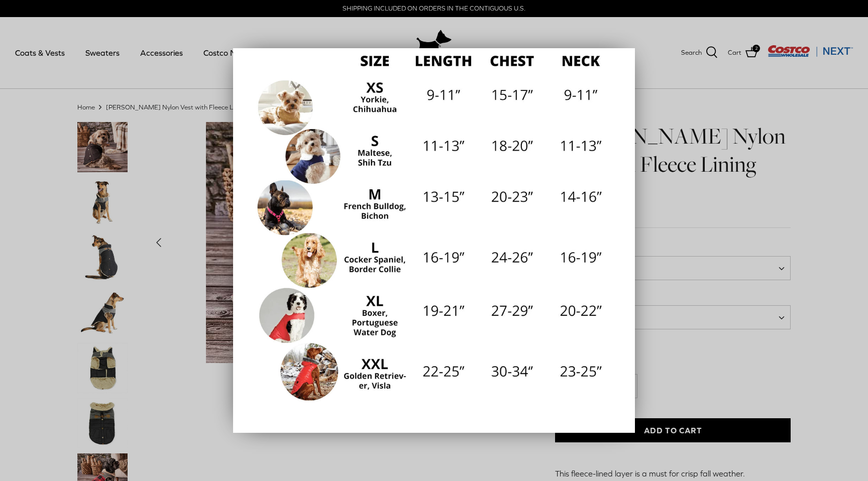
scroll to position [128, 0]
click at [702, 186] on div at bounding box center [434, 240] width 868 height 481
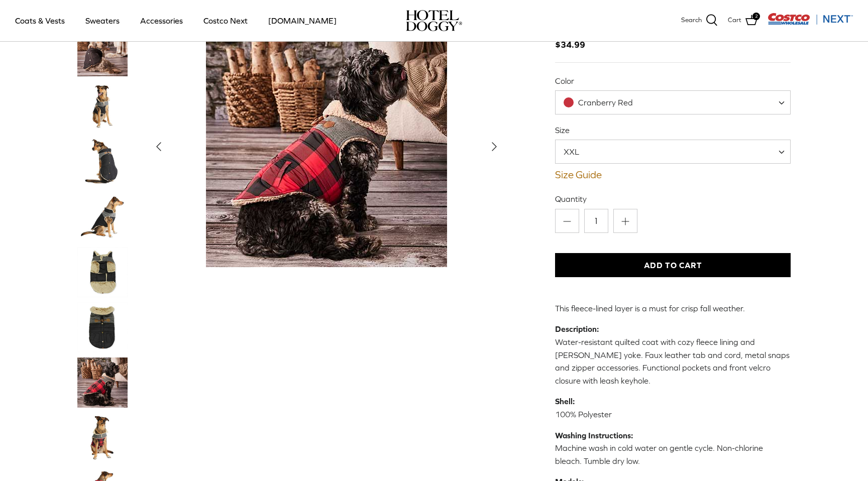
scroll to position [99, 0]
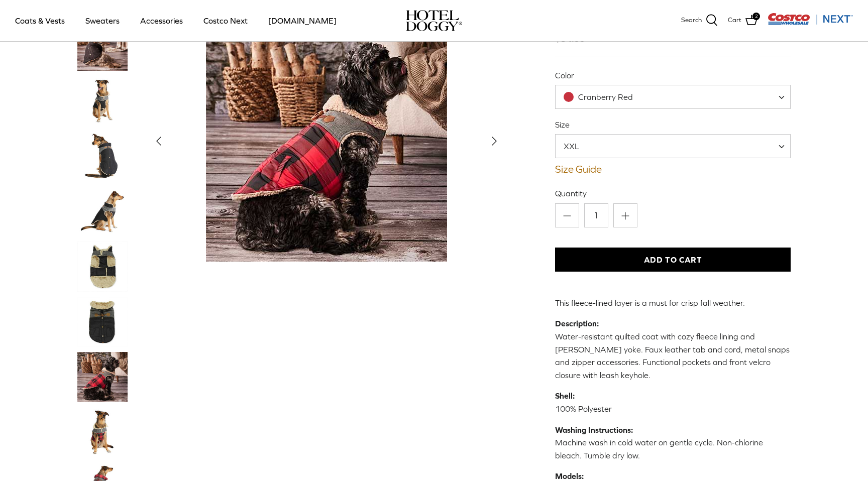
click at [109, 205] on img "Thumbnail Link" at bounding box center [102, 211] width 50 height 50
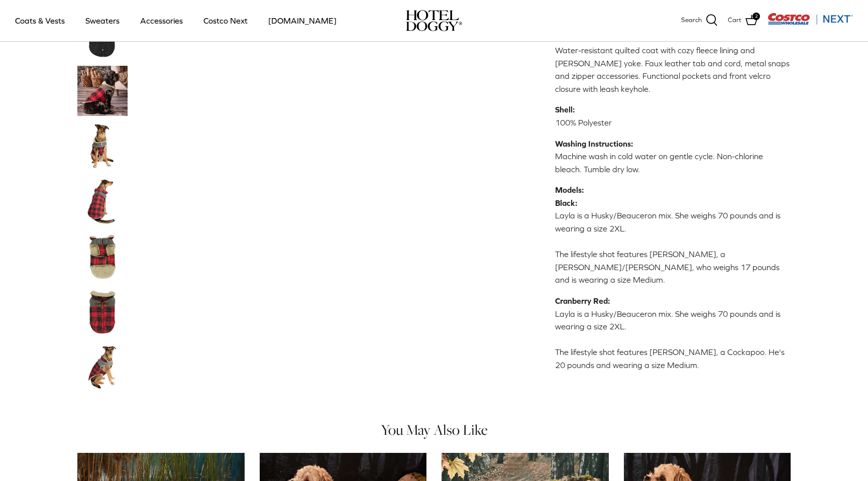
scroll to position [0, 0]
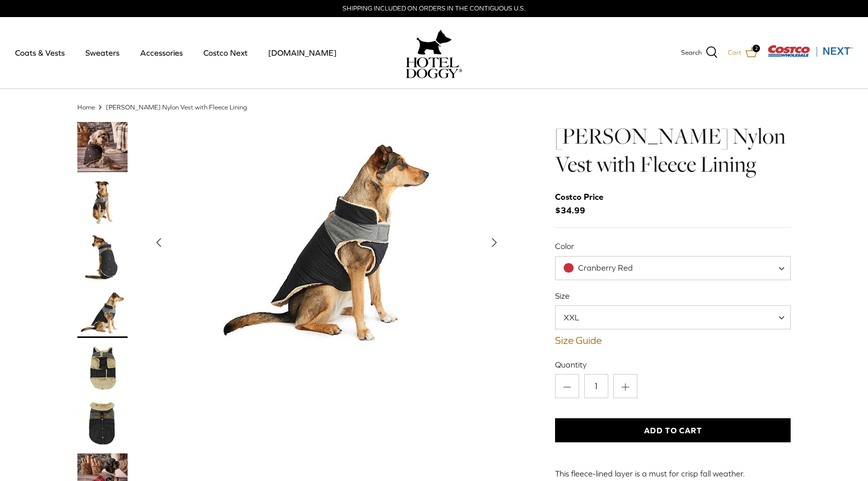
click at [750, 49] on icon at bounding box center [751, 52] width 12 height 12
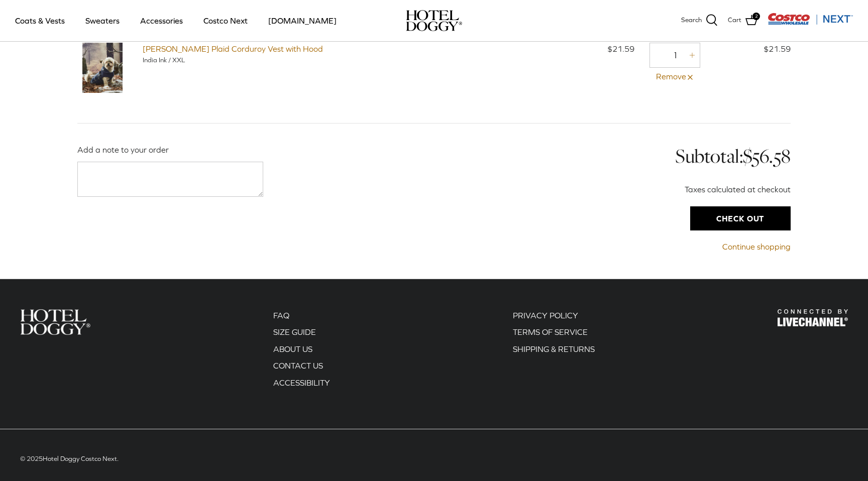
scroll to position [178, 0]
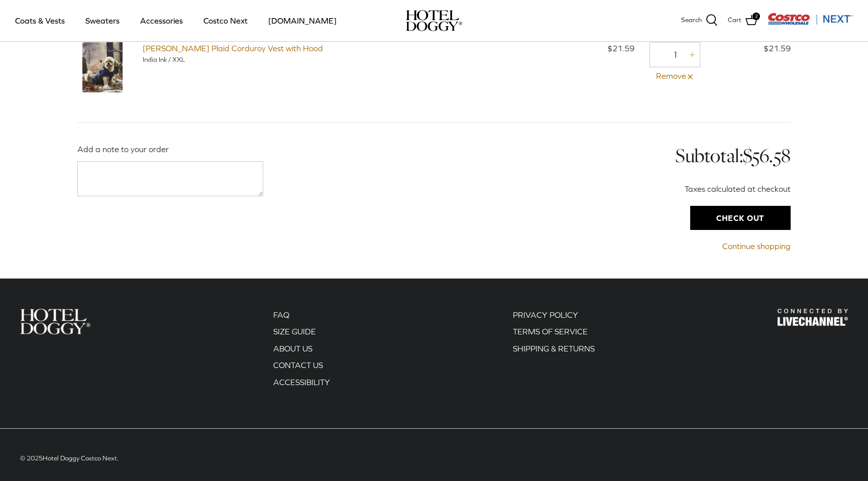
click at [718, 226] on input "Check out" at bounding box center [740, 218] width 100 height 24
